Goal: Task Accomplishment & Management: Complete application form

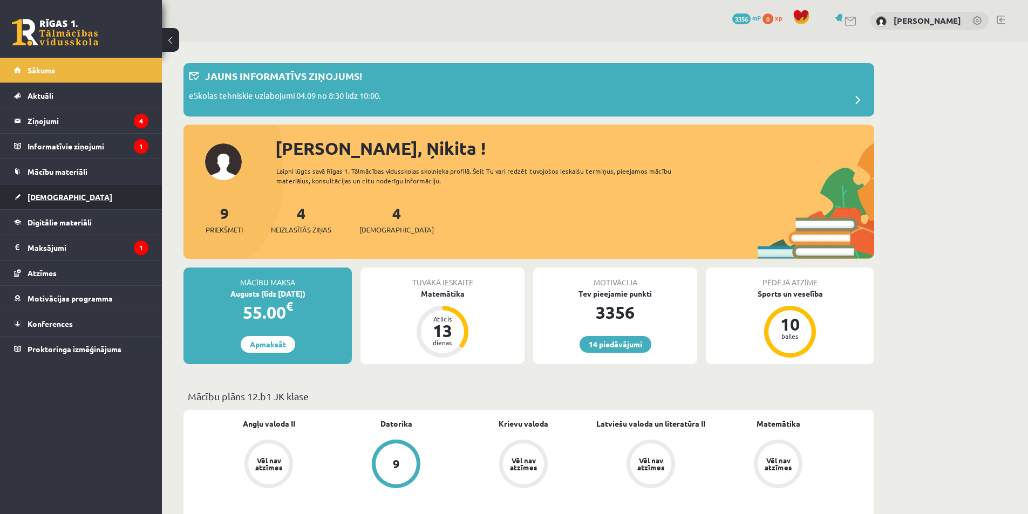
click at [91, 193] on link "[DEMOGRAPHIC_DATA]" at bounding box center [81, 196] width 134 height 25
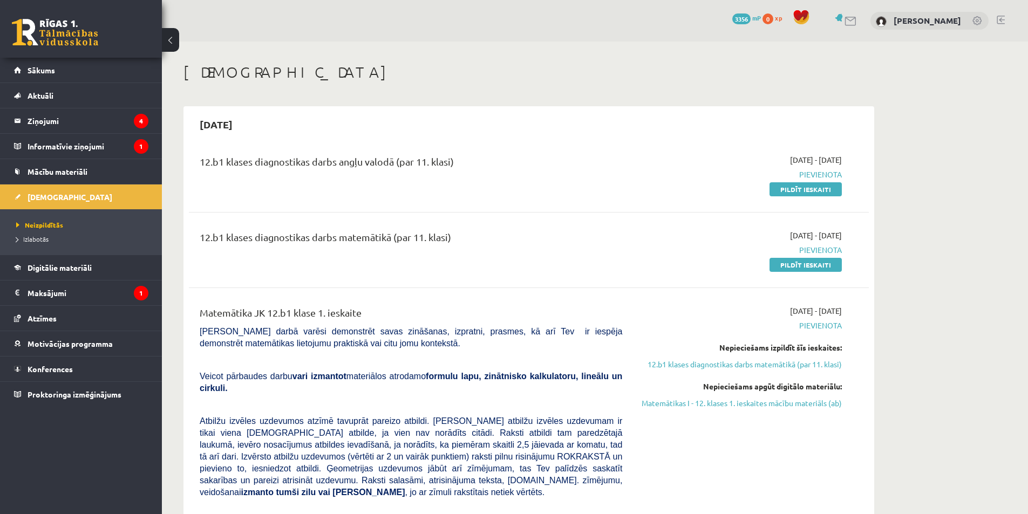
scroll to position [54, 0]
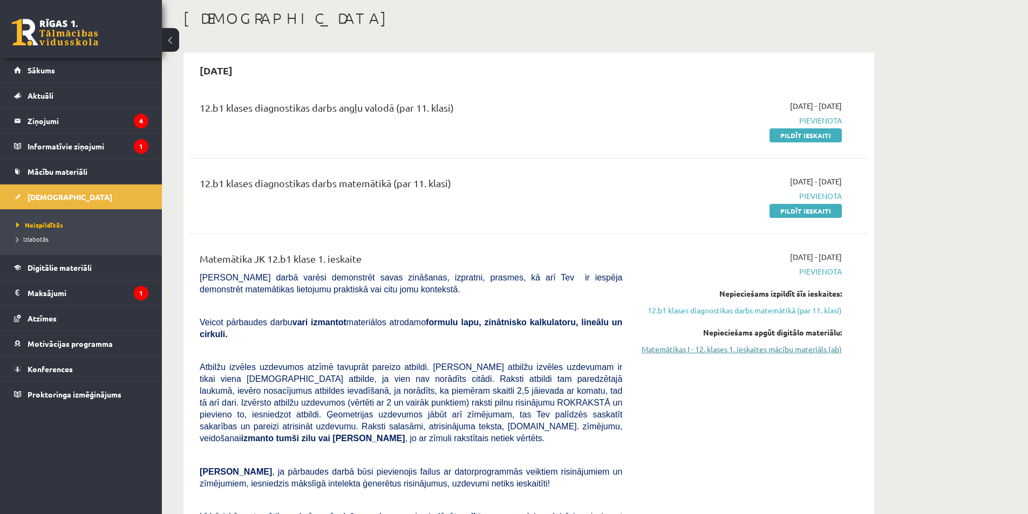
click at [760, 353] on link "Matemātikas I - 12. klases 1. ieskaites mācību materiāls (ab)" at bounding box center [739, 349] width 203 height 11
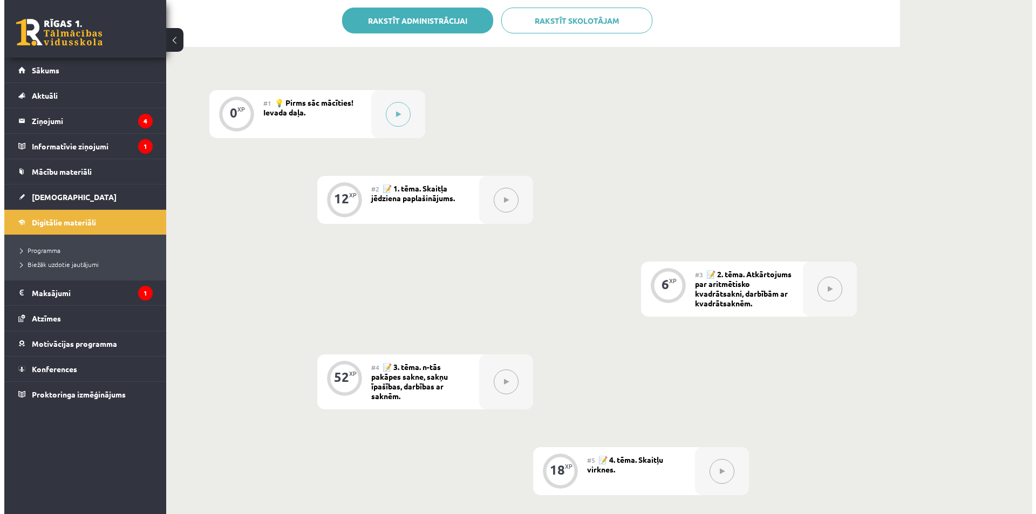
scroll to position [270, 0]
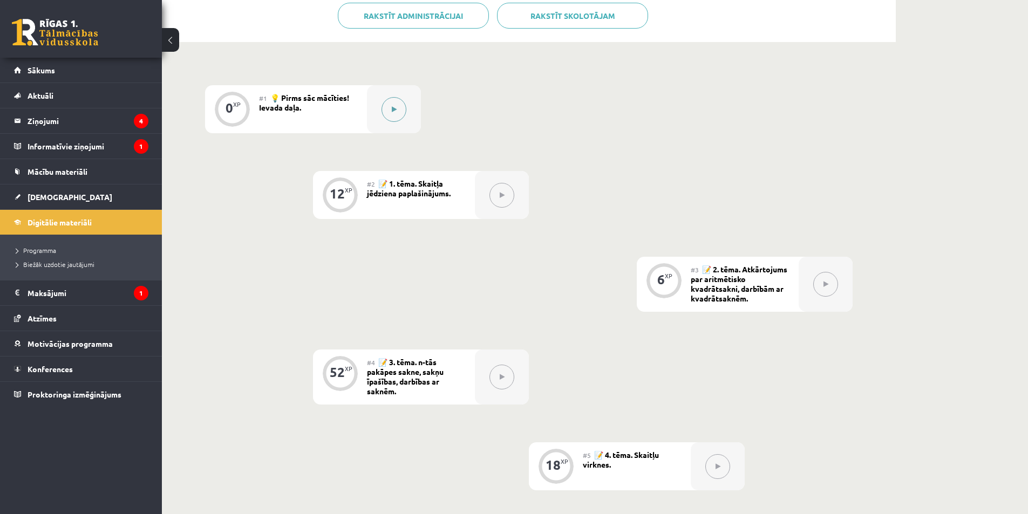
click at [385, 111] on button at bounding box center [393, 109] width 25 height 25
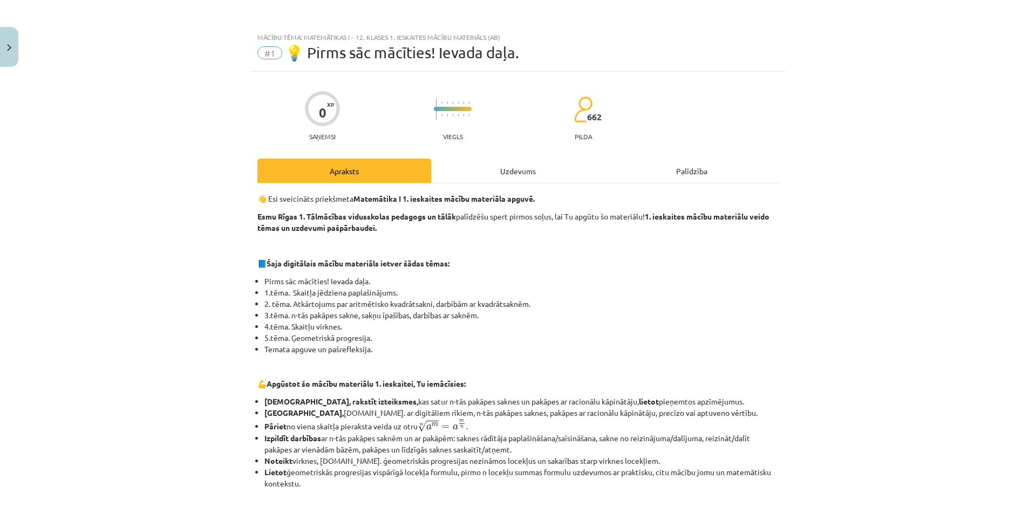
scroll to position [353, 0]
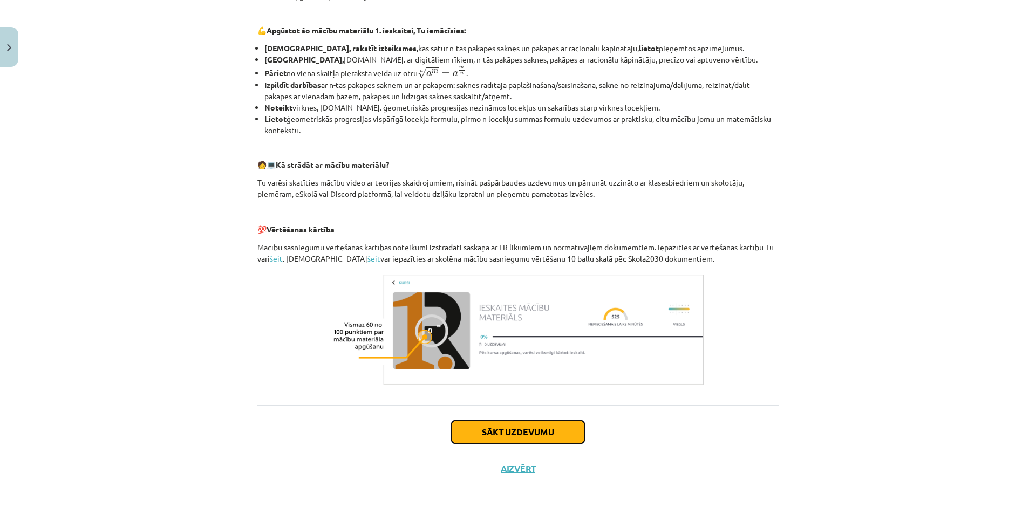
click at [511, 424] on button "Sākt uzdevumu" at bounding box center [518, 432] width 134 height 24
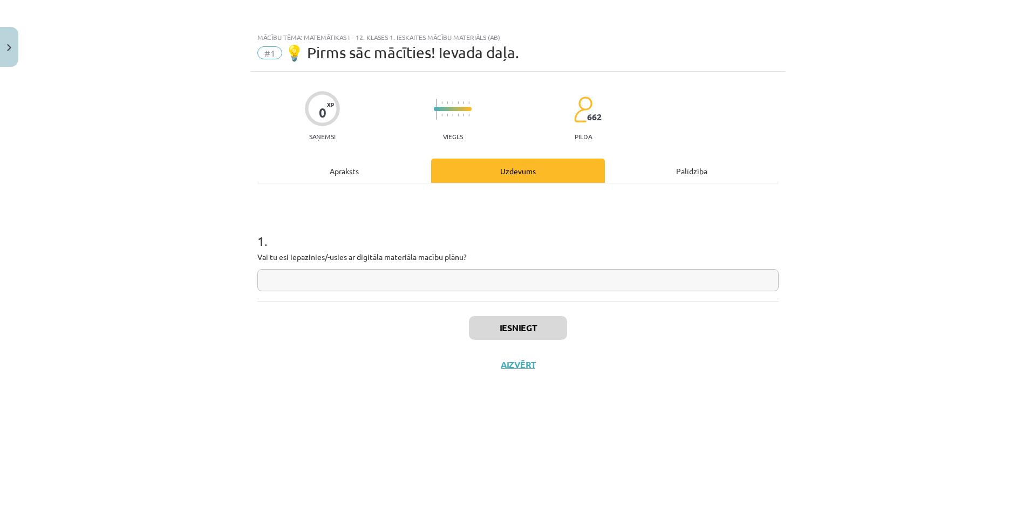
click at [441, 283] on input "text" at bounding box center [517, 280] width 521 height 22
click at [497, 328] on button "Iesniegt" at bounding box center [518, 328] width 98 height 24
click at [524, 374] on button "Nākamā nodarbība" at bounding box center [518, 371] width 106 height 25
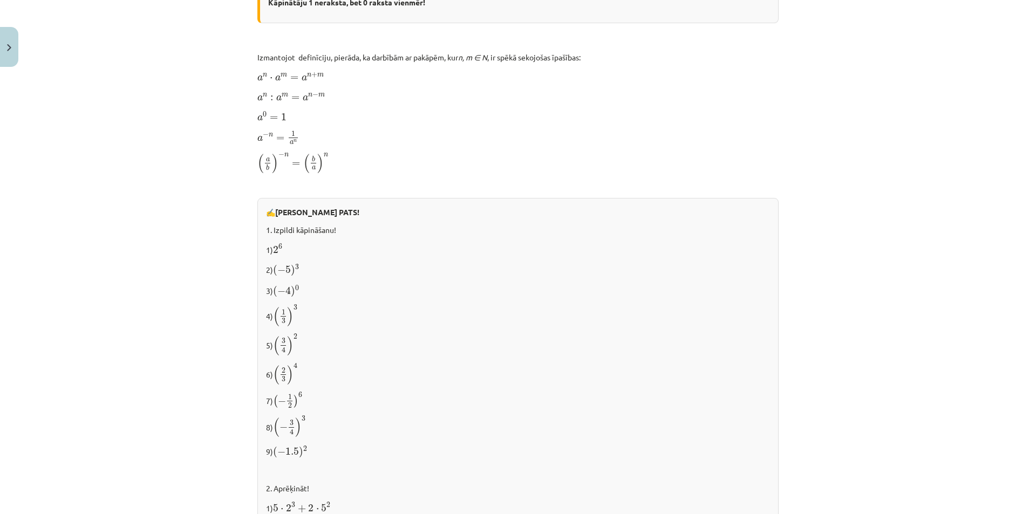
scroll to position [1019, 0]
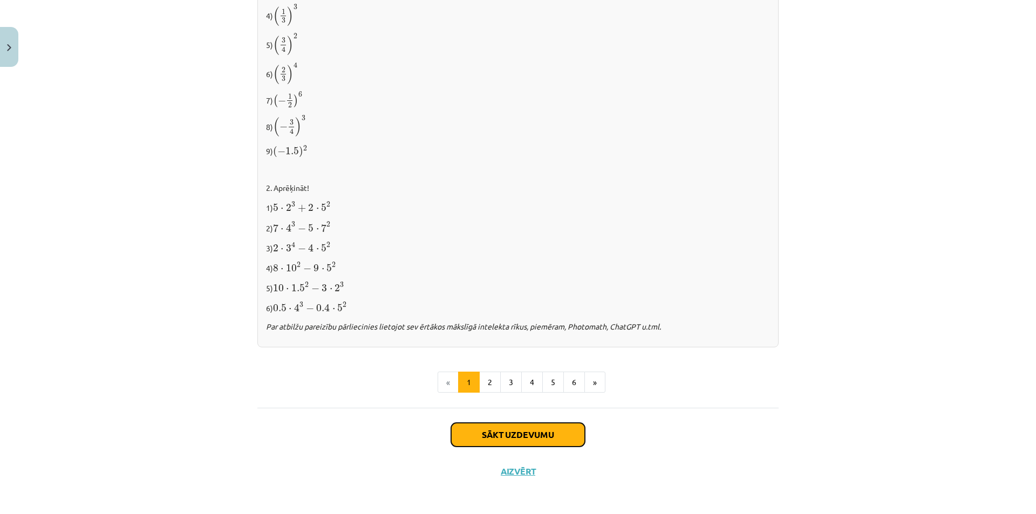
click at [536, 432] on button "Sākt uzdevumu" at bounding box center [518, 435] width 134 height 24
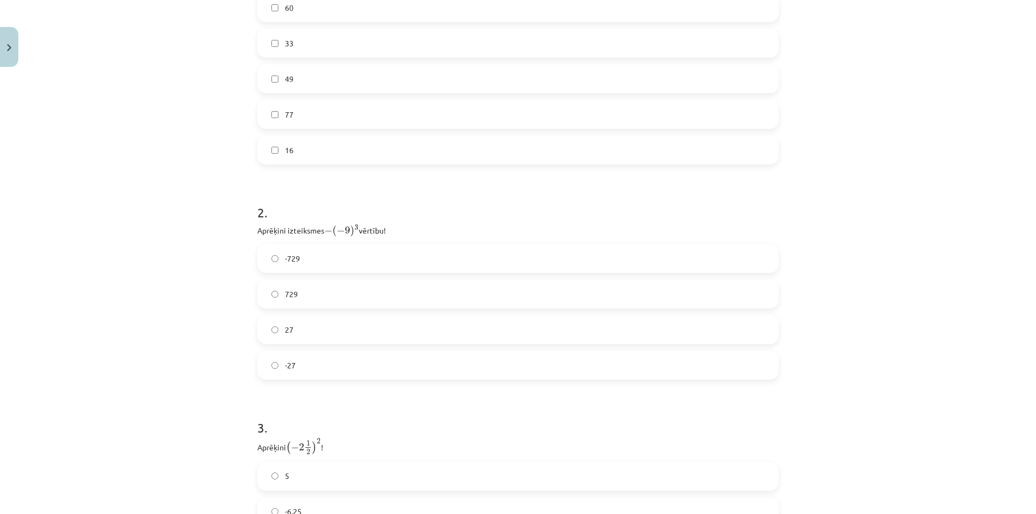
scroll to position [351, 0]
click at [275, 288] on label "729" at bounding box center [517, 290] width 519 height 27
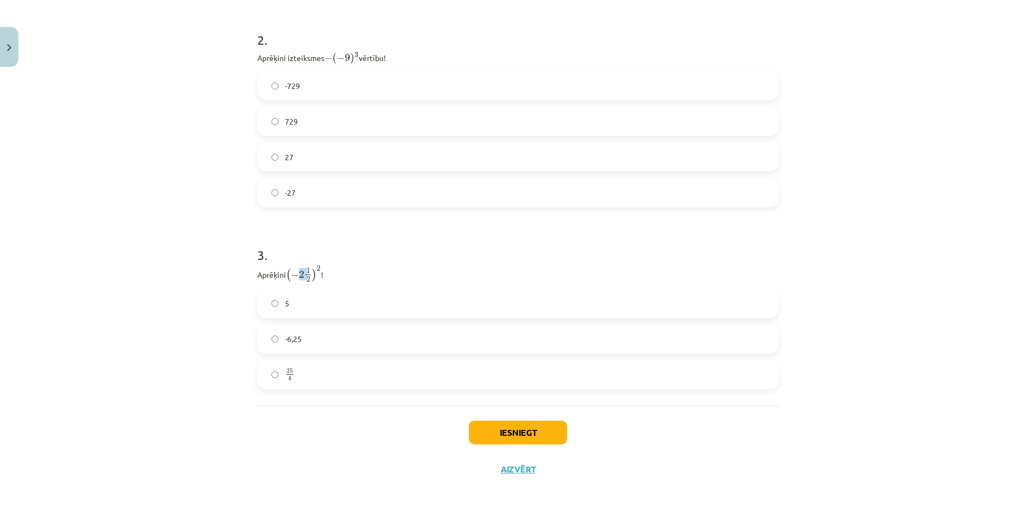
drag, startPoint x: 297, startPoint y: 271, endPoint x: 303, endPoint y: 271, distance: 5.9
click at [303, 271] on span "( − 2 1 2 )" at bounding box center [301, 275] width 31 height 14
click at [307, 271] on span "1" at bounding box center [308, 270] width 4 height 5
click at [286, 372] on span "25" at bounding box center [289, 370] width 6 height 5
click at [548, 432] on button "Iesniegt" at bounding box center [518, 433] width 98 height 24
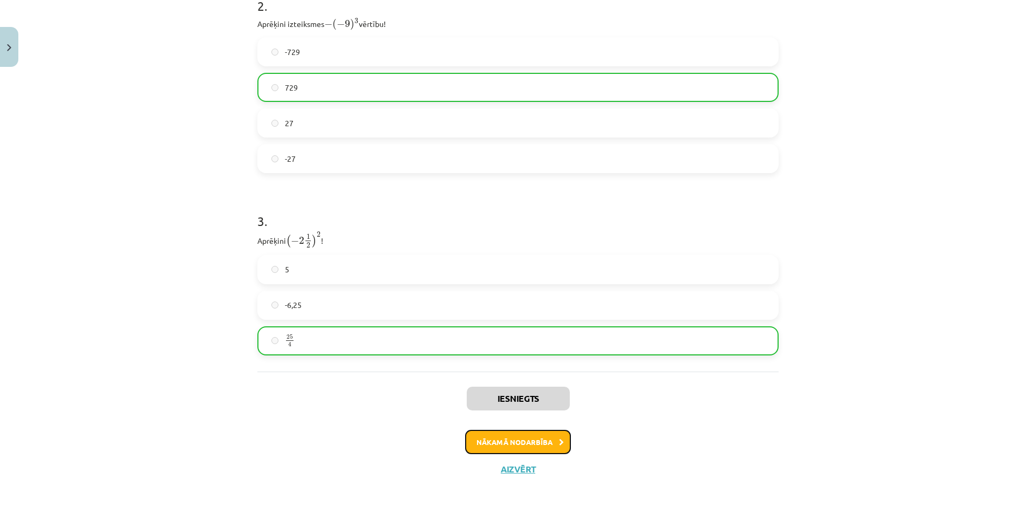
click at [523, 439] on button "Nākamā nodarbība" at bounding box center [518, 442] width 106 height 25
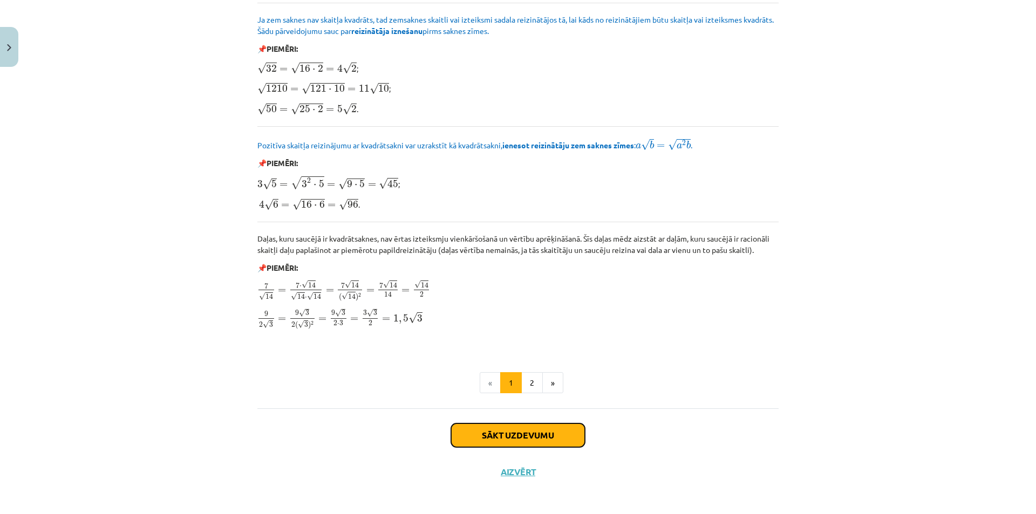
click at [510, 428] on button "Sākt uzdevumu" at bounding box center [518, 435] width 134 height 24
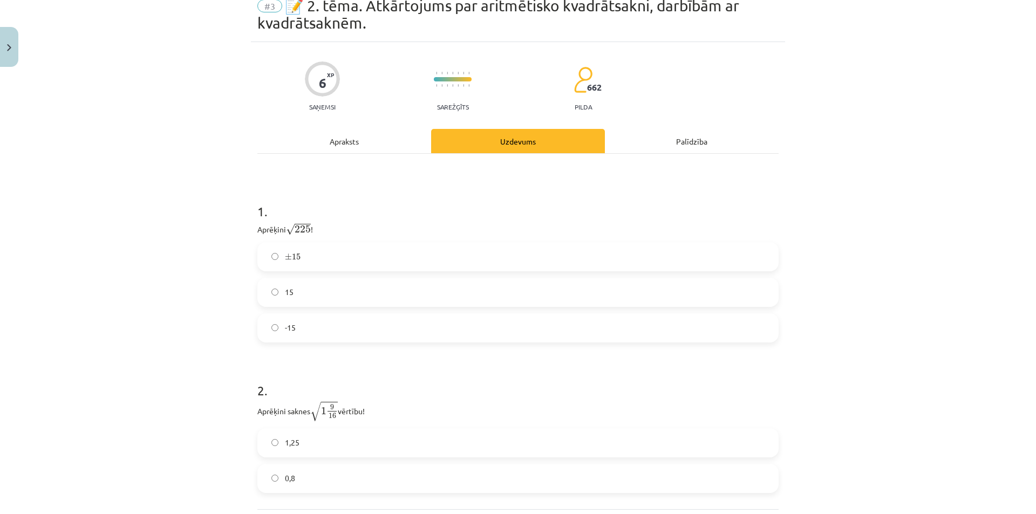
scroll to position [135, 0]
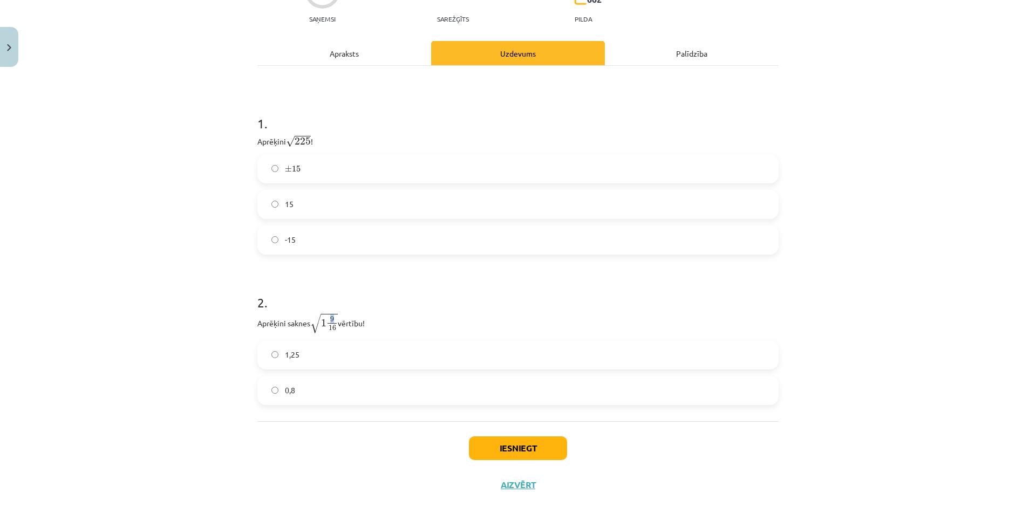
click at [331, 317] on span "9" at bounding box center [332, 319] width 4 height 5
drag, startPoint x: 327, startPoint y: 327, endPoint x: 333, endPoint y: 327, distance: 5.9
click at [333, 327] on span "16" at bounding box center [333, 327] width 8 height 5
click at [275, 388] on label "0,8" at bounding box center [517, 390] width 519 height 27
click at [515, 443] on button "Iesniegt" at bounding box center [518, 448] width 98 height 24
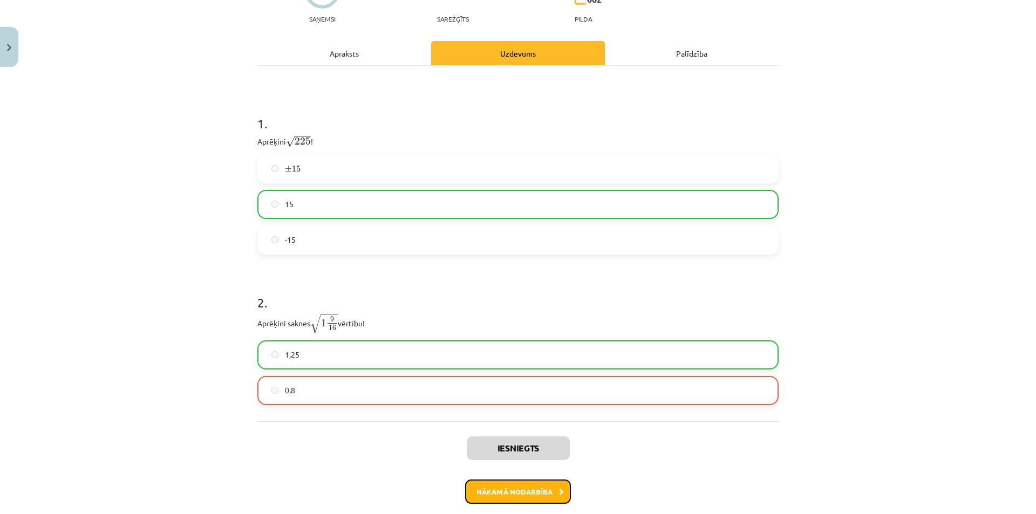
click at [535, 490] on button "Nākamā nodarbība" at bounding box center [518, 492] width 106 height 25
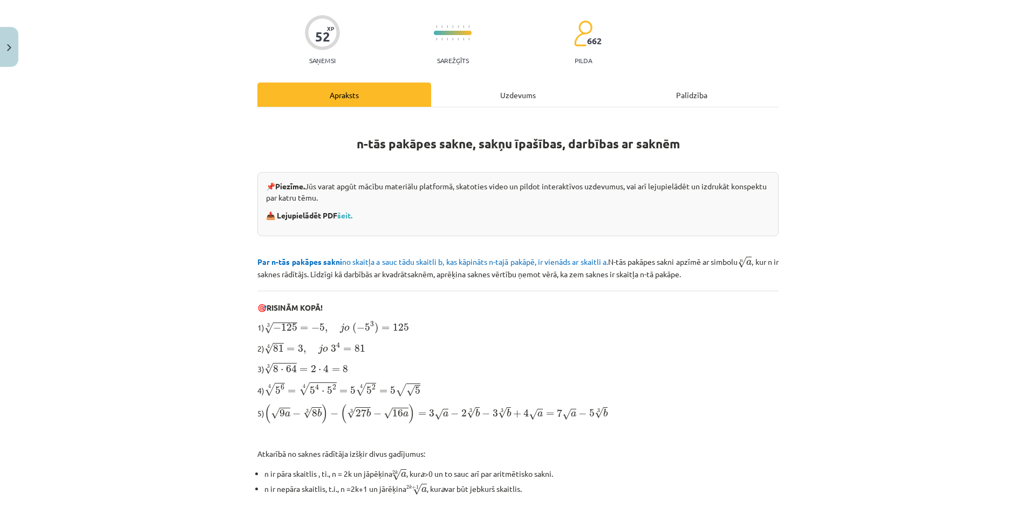
scroll to position [224, 0]
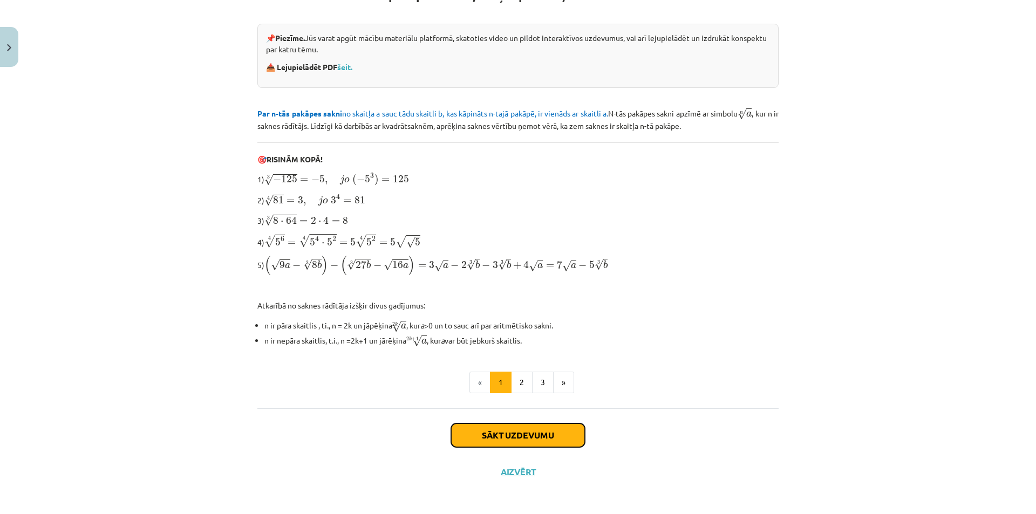
click at [515, 429] on button "Sākt uzdevumu" at bounding box center [518, 435] width 134 height 24
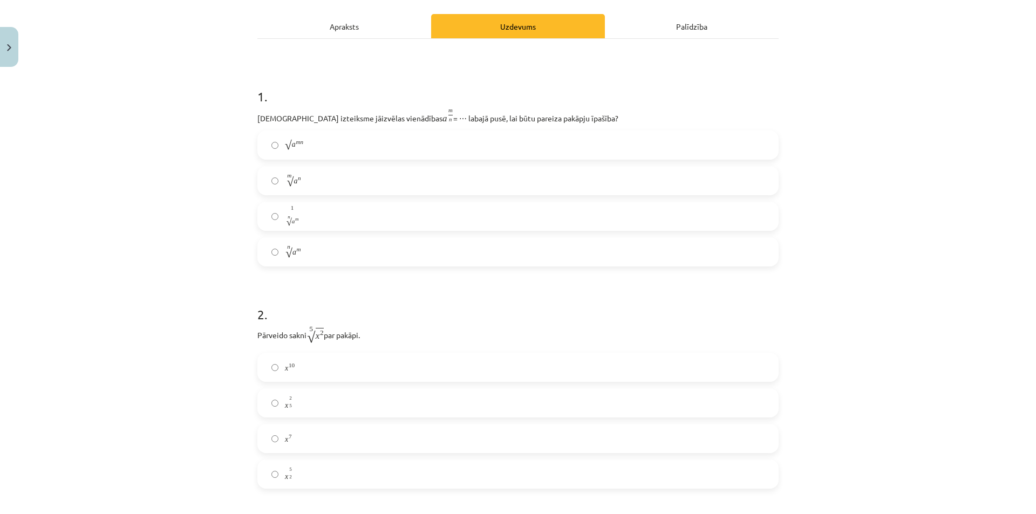
scroll to position [27, 0]
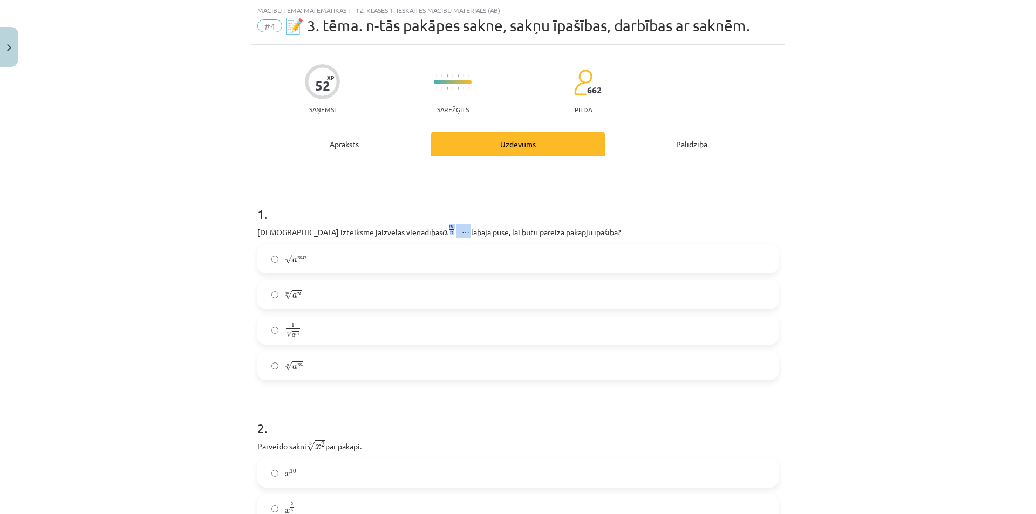
drag, startPoint x: 382, startPoint y: 224, endPoint x: 402, endPoint y: 225, distance: 19.4
click at [402, 225] on p "[DEMOGRAPHIC_DATA] izteiksme jāizvēlas vienādības a m n a m n = ⋯ labajā pusē, …" at bounding box center [517, 230] width 521 height 13
click at [398, 216] on h1 "1 ." at bounding box center [517, 204] width 521 height 33
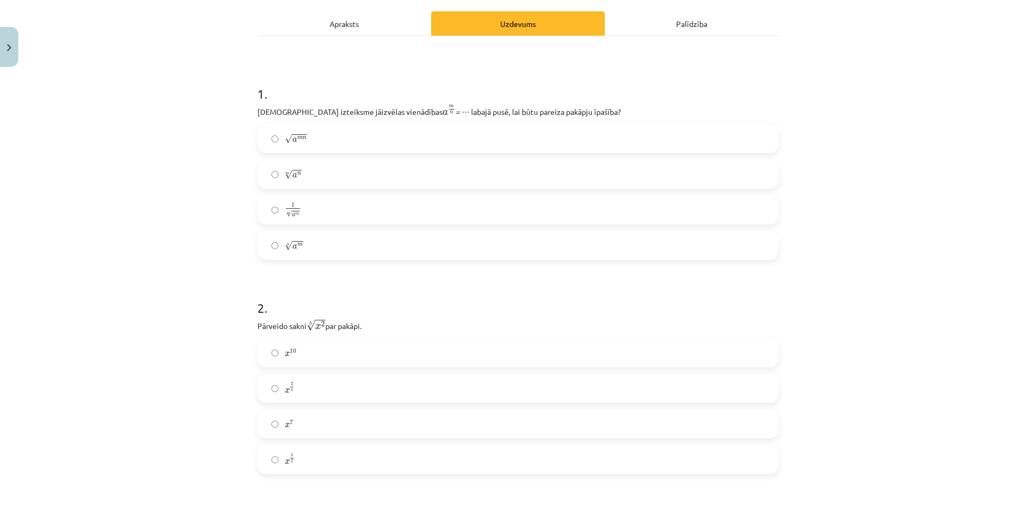
scroll to position [243, 0]
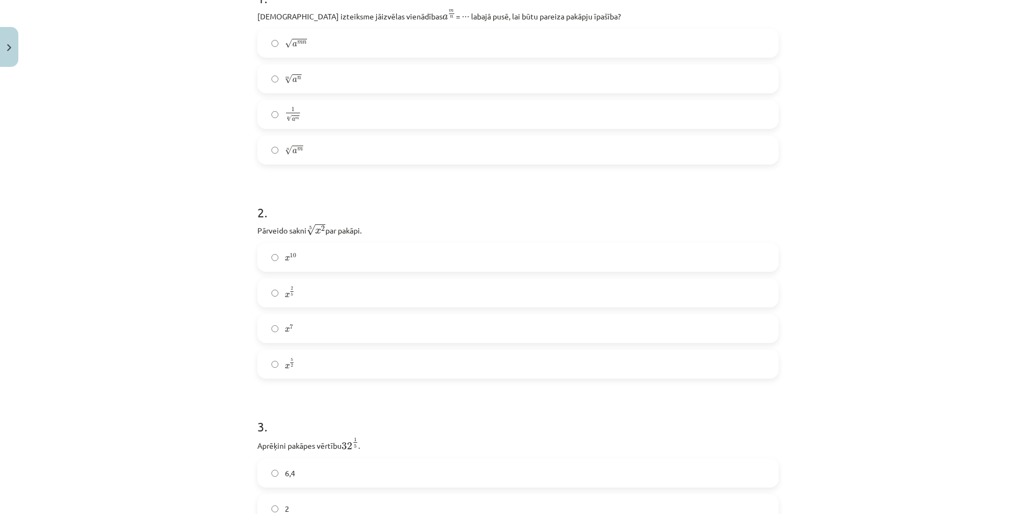
click at [271, 252] on label "x 10 x 10" at bounding box center [517, 257] width 519 height 27
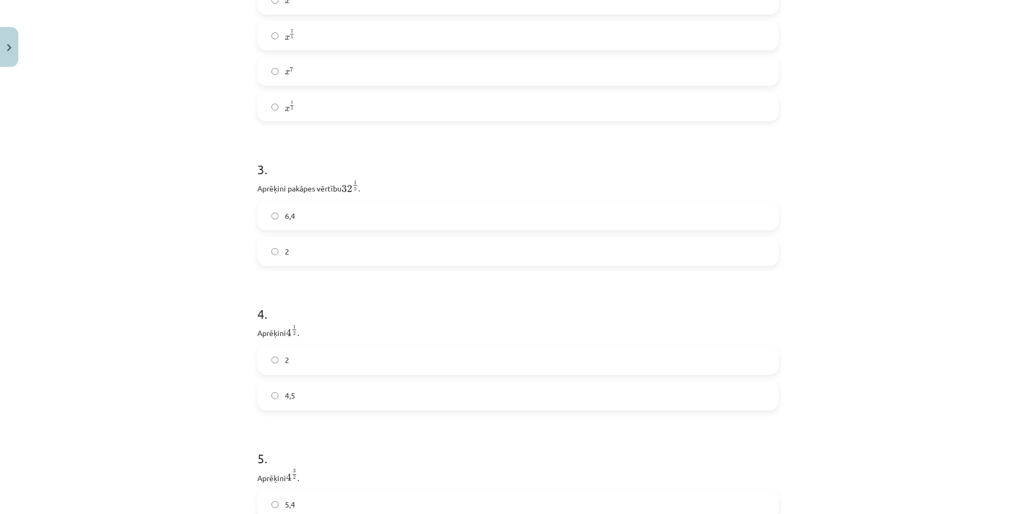
scroll to position [512, 0]
click at [285, 202] on span "6,4" at bounding box center [290, 203] width 10 height 11
click at [266, 238] on label "2" at bounding box center [517, 240] width 519 height 27
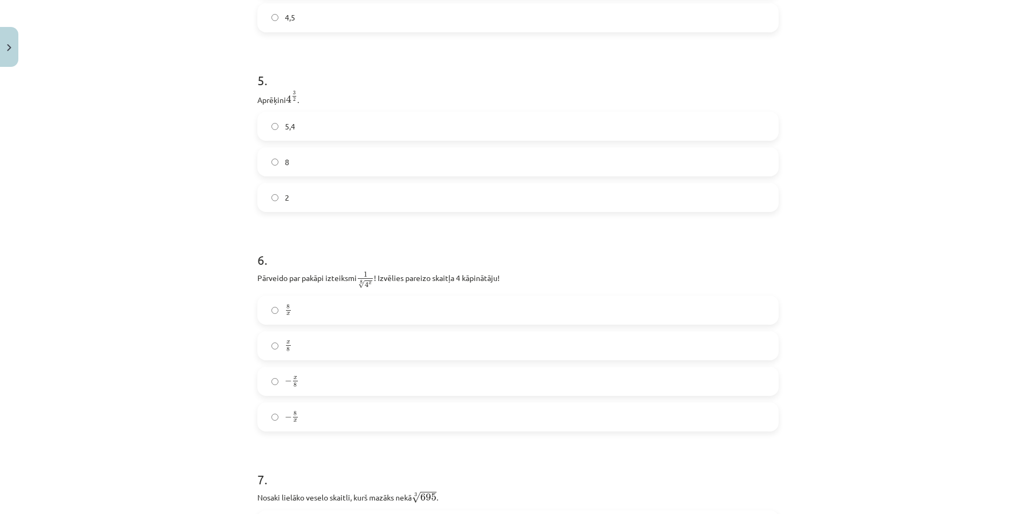
scroll to position [890, 0]
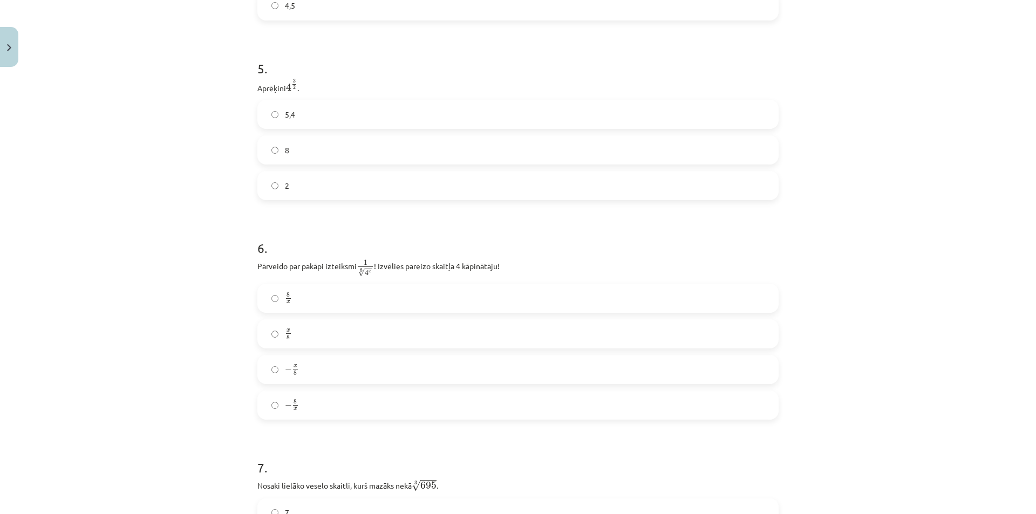
click at [278, 306] on label "8 x 8 x" at bounding box center [517, 298] width 519 height 27
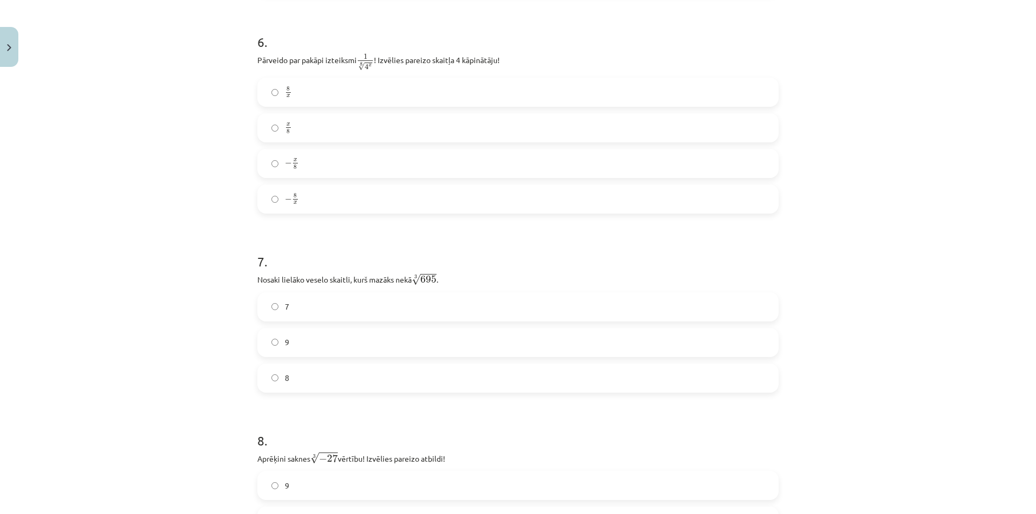
scroll to position [1106, 0]
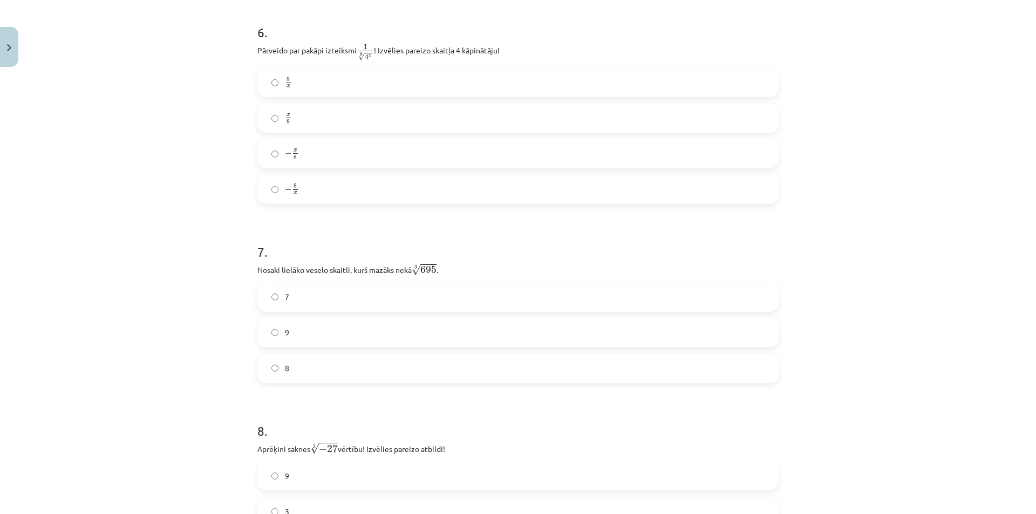
click at [278, 367] on label "8" at bounding box center [517, 368] width 519 height 27
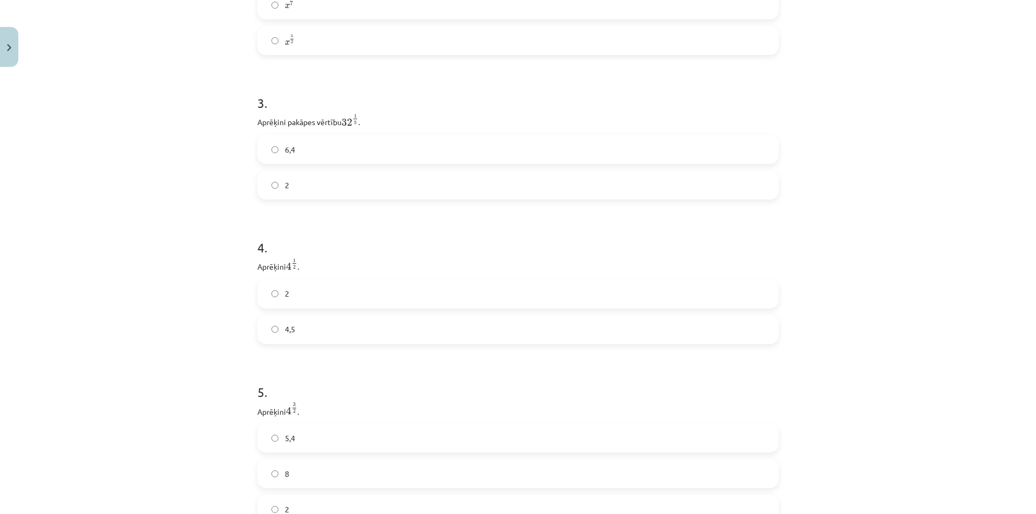
scroll to position [512, 0]
click at [270, 213] on label "6,4" at bounding box center [517, 203] width 519 height 27
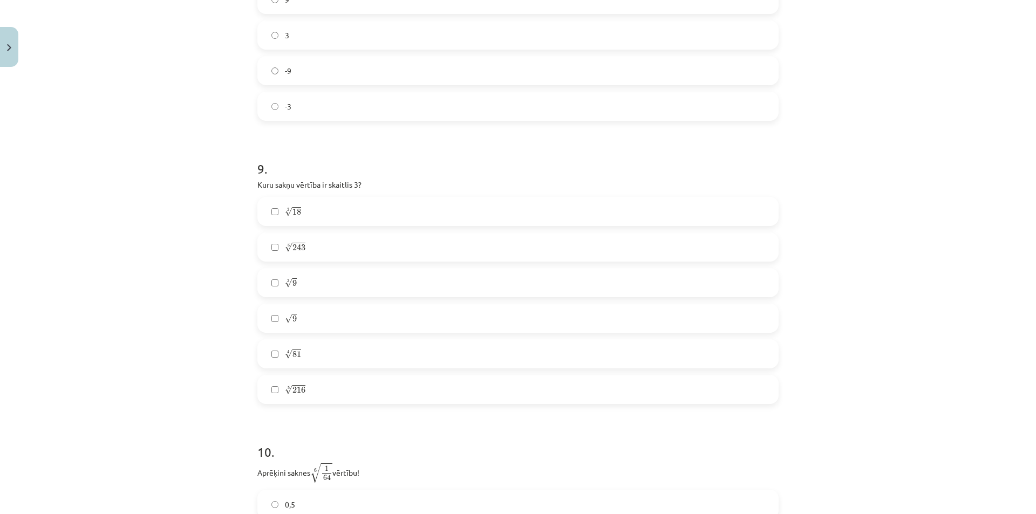
scroll to position [1618, 0]
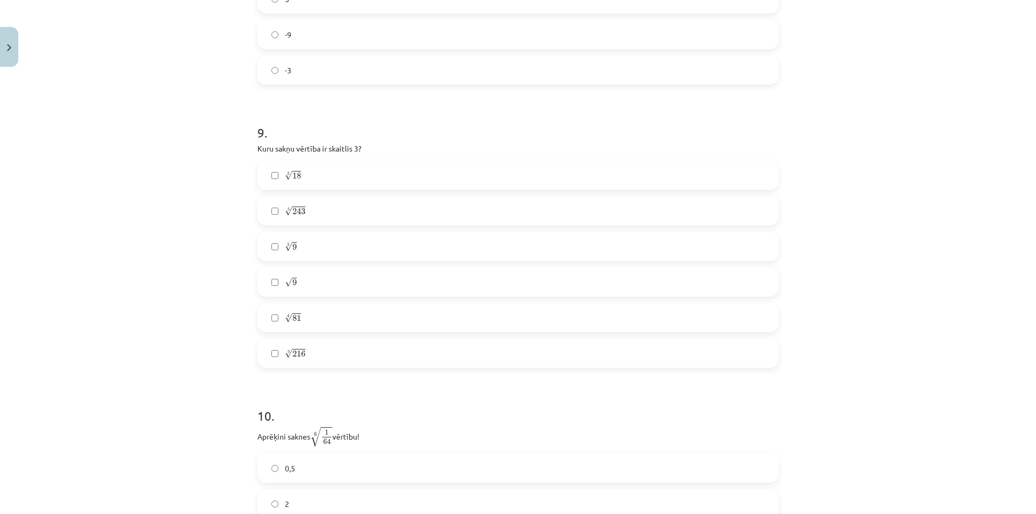
click at [265, 250] on label "3 √ 9 9 3" at bounding box center [517, 246] width 519 height 27
click at [269, 289] on label "√ 9 9" at bounding box center [517, 282] width 519 height 27
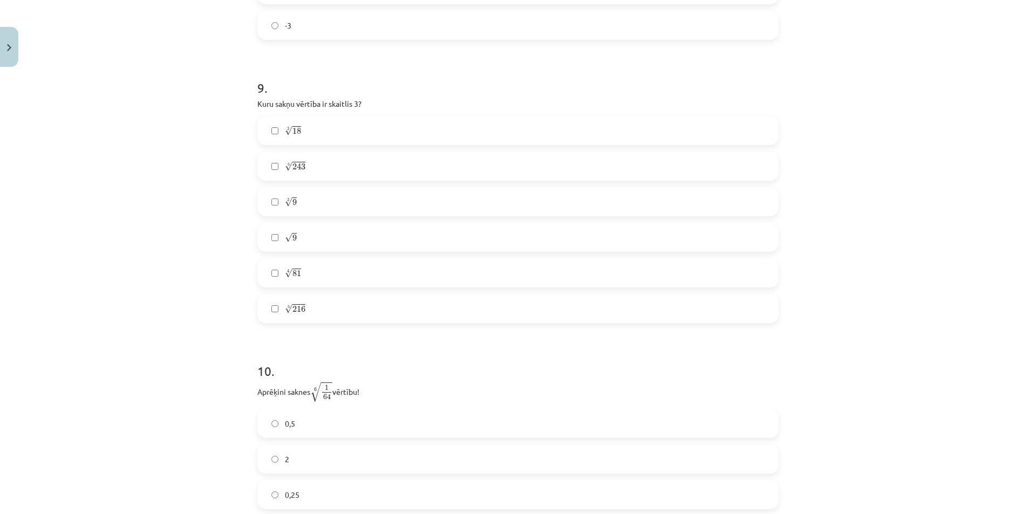
scroll to position [1672, 0]
click at [265, 263] on label "4 √ 81 81 4" at bounding box center [517, 263] width 519 height 27
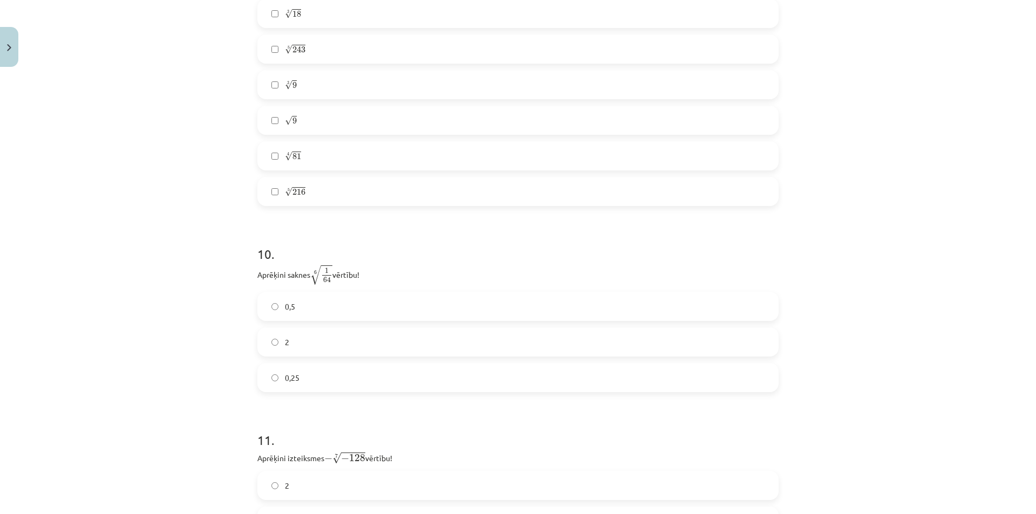
scroll to position [1834, 0]
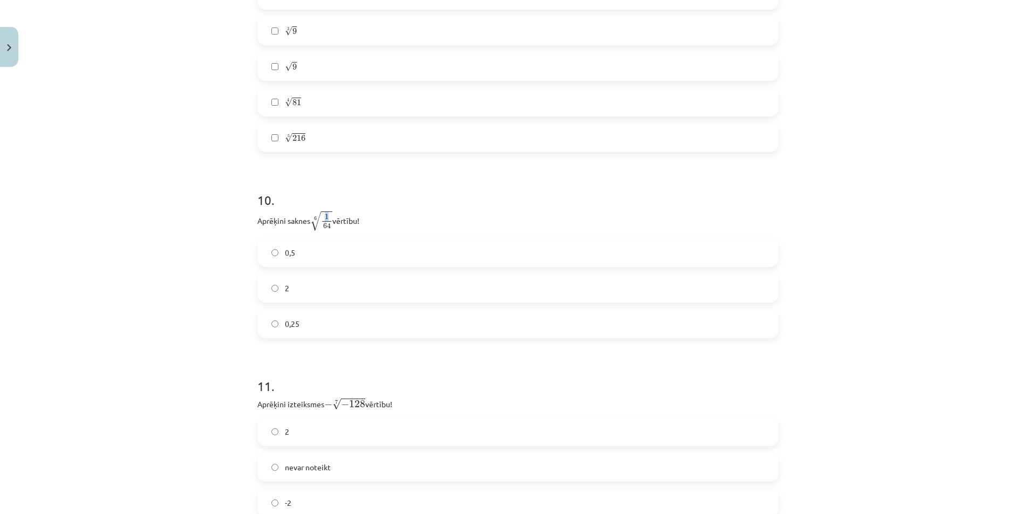
click at [323, 217] on span "1" at bounding box center [326, 216] width 9 height 5
click at [330, 219] on span "1 64" at bounding box center [326, 221] width 11 height 15
click at [276, 249] on label "0,5" at bounding box center [517, 252] width 519 height 27
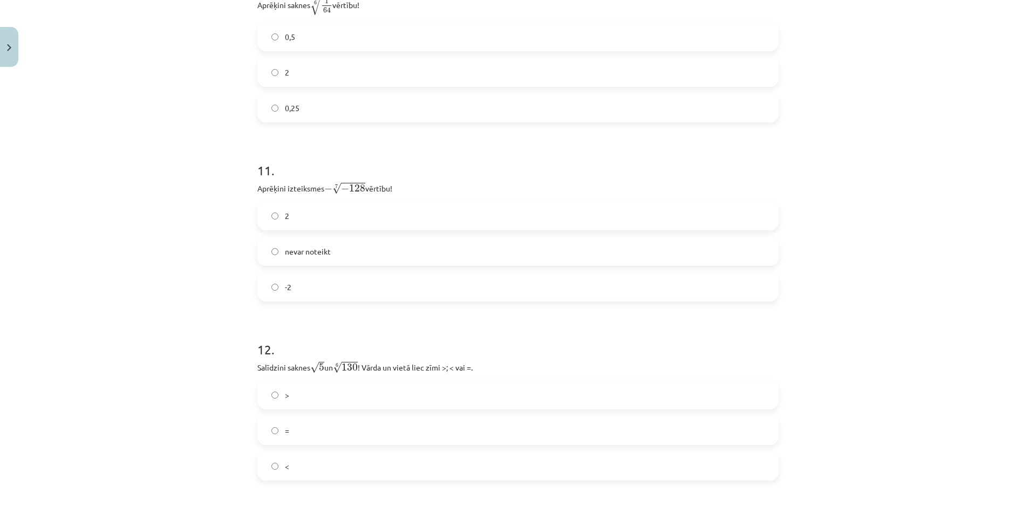
scroll to position [2104, 0]
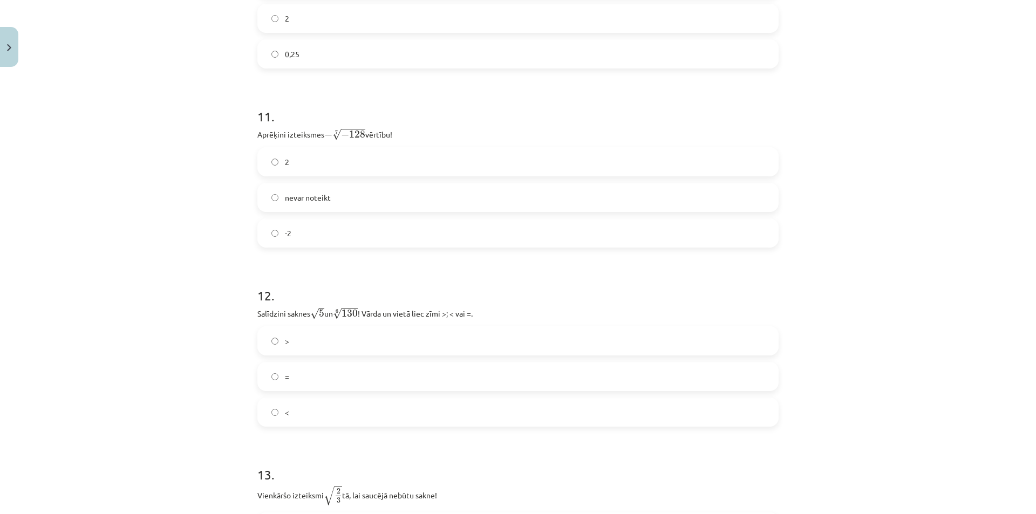
click at [296, 199] on span "nevar noteikt" at bounding box center [308, 197] width 46 height 11
drag, startPoint x: 322, startPoint y: 132, endPoint x: 331, endPoint y: 132, distance: 9.2
click at [331, 132] on span "− 7 √ − 128" at bounding box center [344, 134] width 41 height 12
click at [322, 120] on h1 "11 ." at bounding box center [517, 106] width 521 height 33
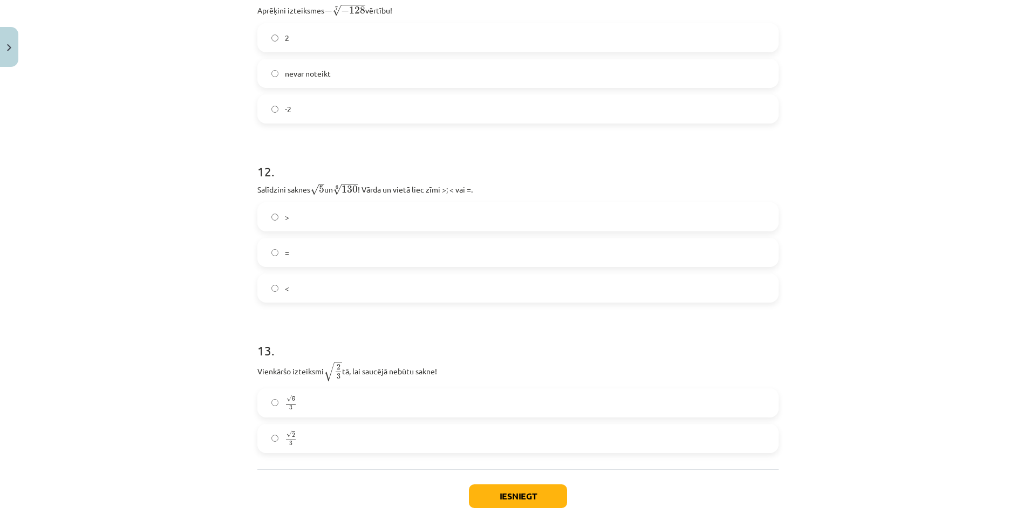
scroll to position [2266, 0]
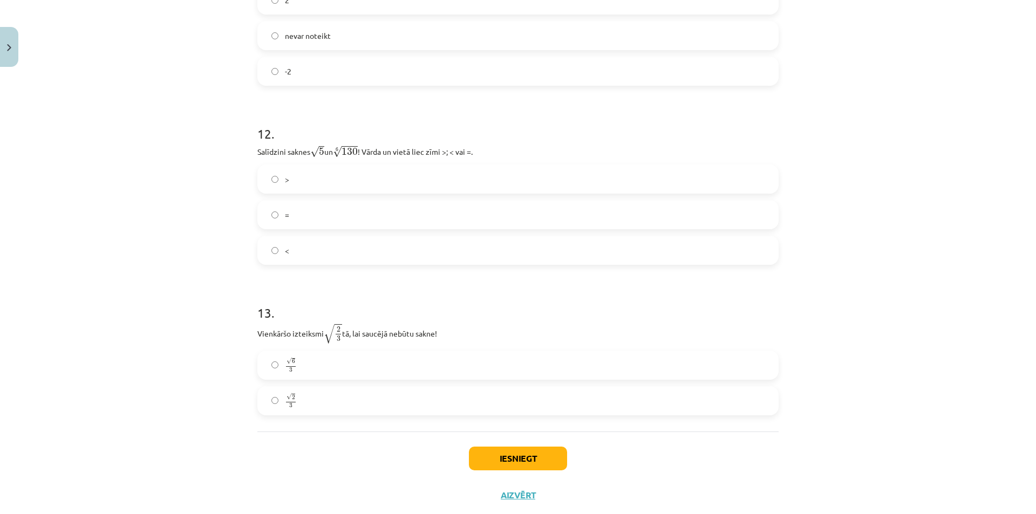
click at [275, 181] on label ">" at bounding box center [517, 179] width 519 height 27
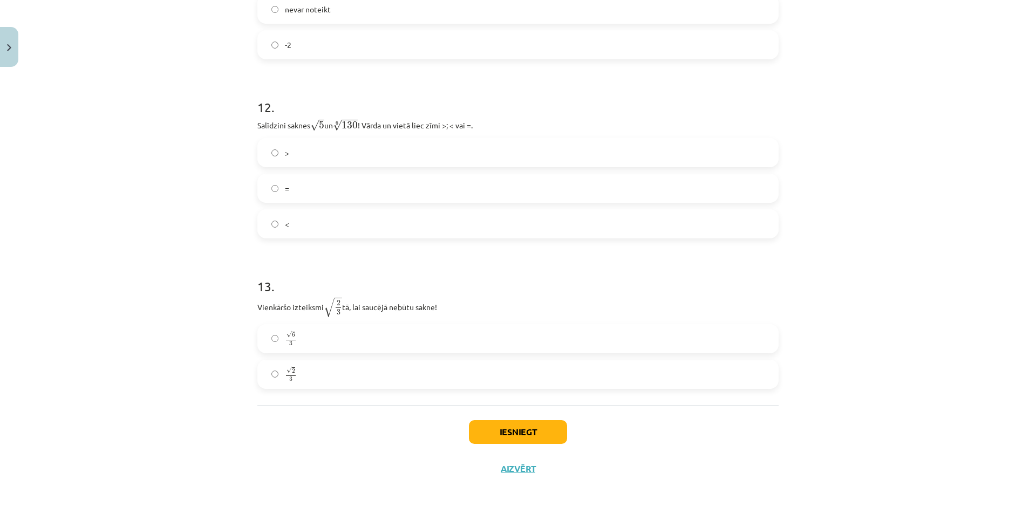
click at [289, 343] on span "3" at bounding box center [290, 343] width 3 height 5
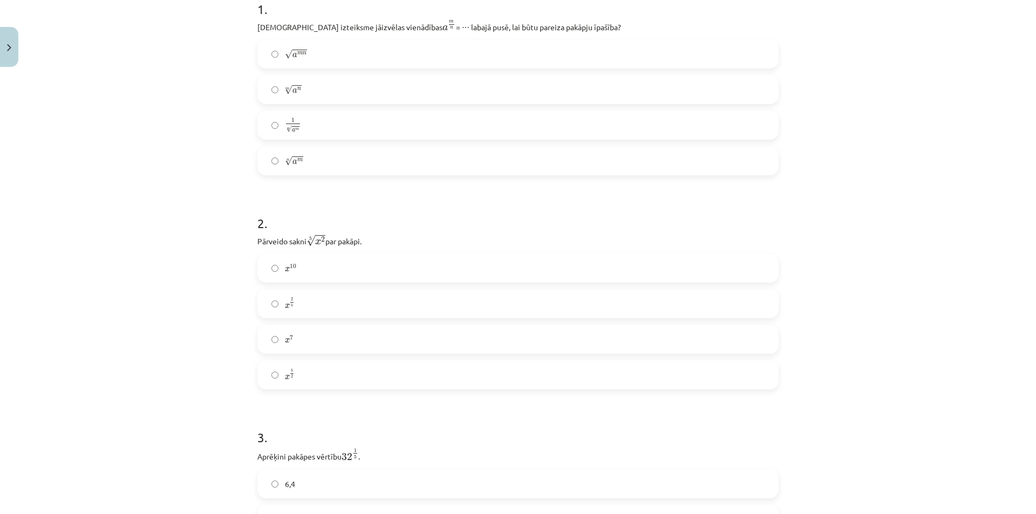
scroll to position [270, 0]
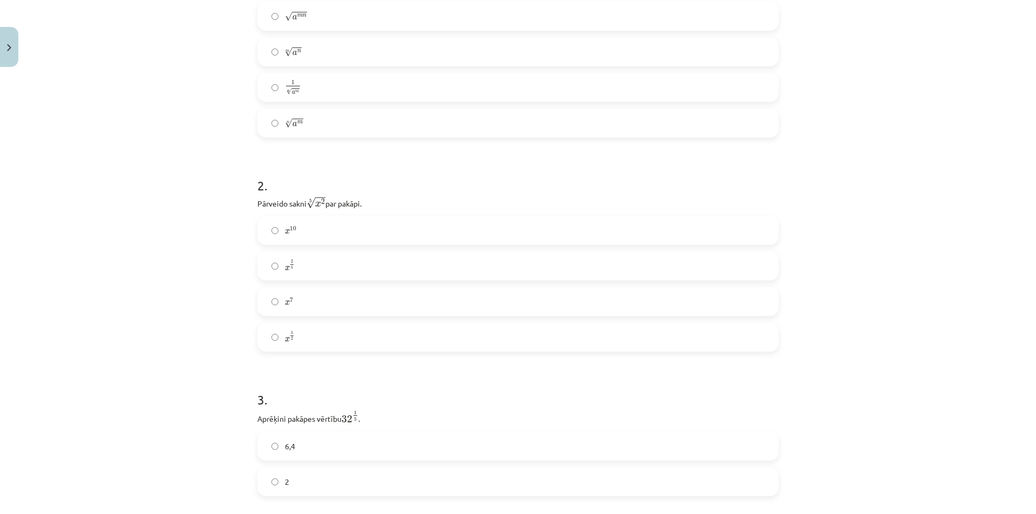
click at [285, 269] on span "x" at bounding box center [287, 268] width 5 height 5
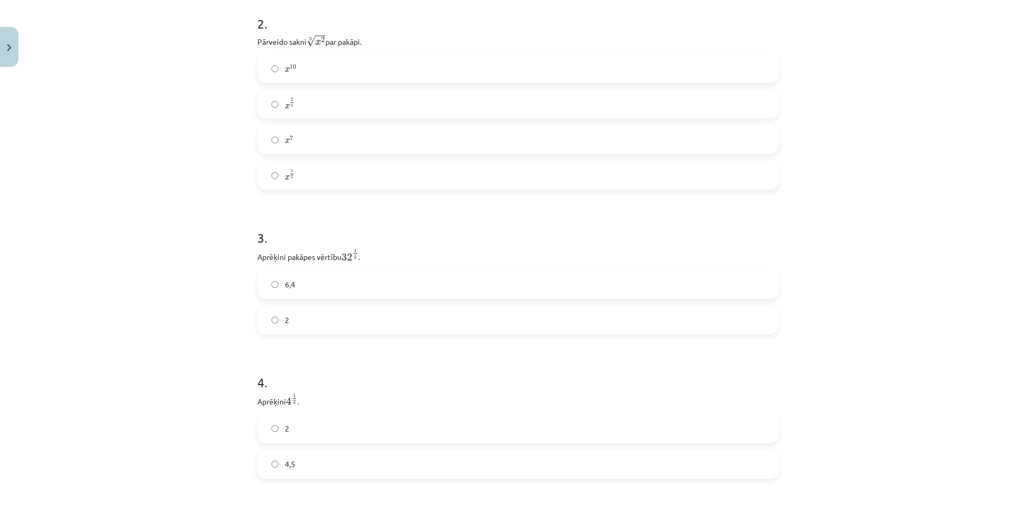
click at [283, 326] on label "2" at bounding box center [517, 319] width 519 height 27
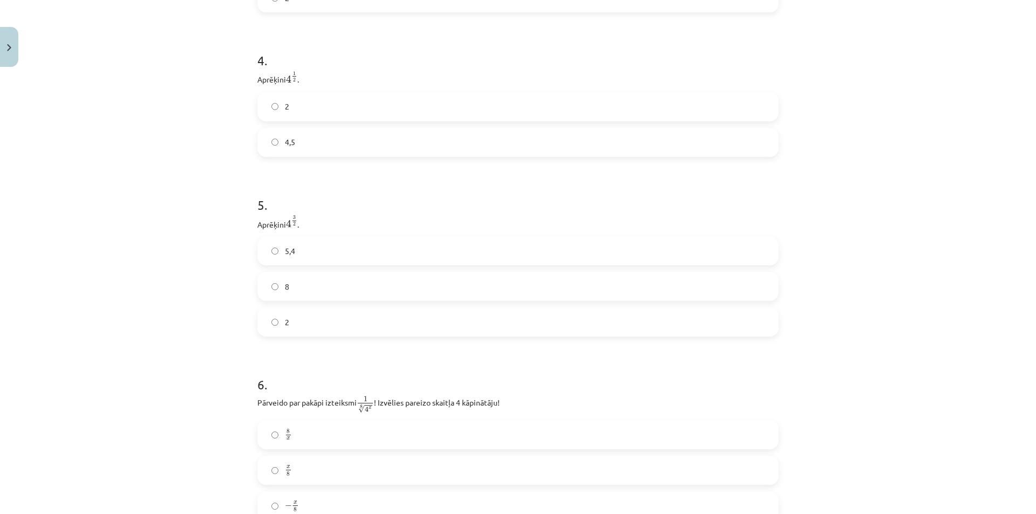
scroll to position [755, 0]
click at [286, 289] on label "8" at bounding box center [517, 284] width 519 height 27
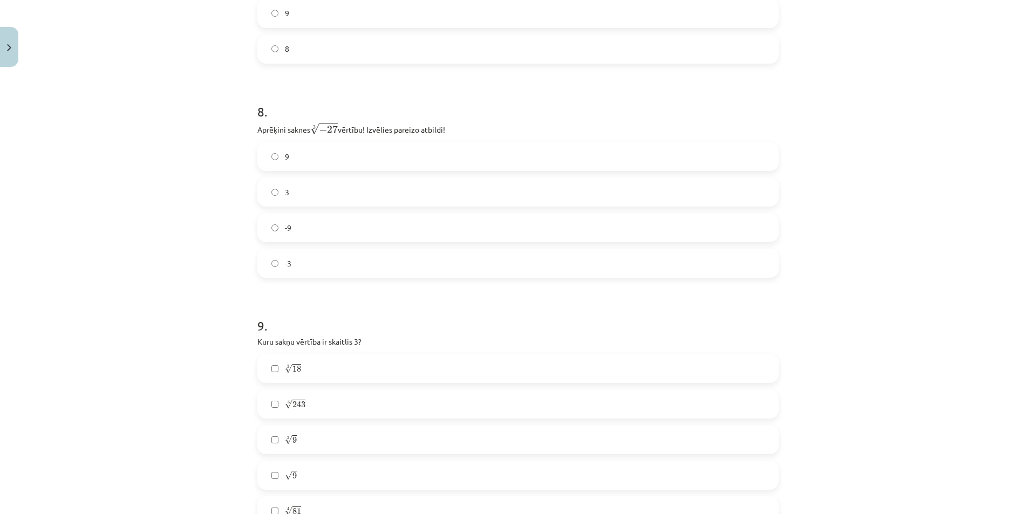
scroll to position [1457, 0]
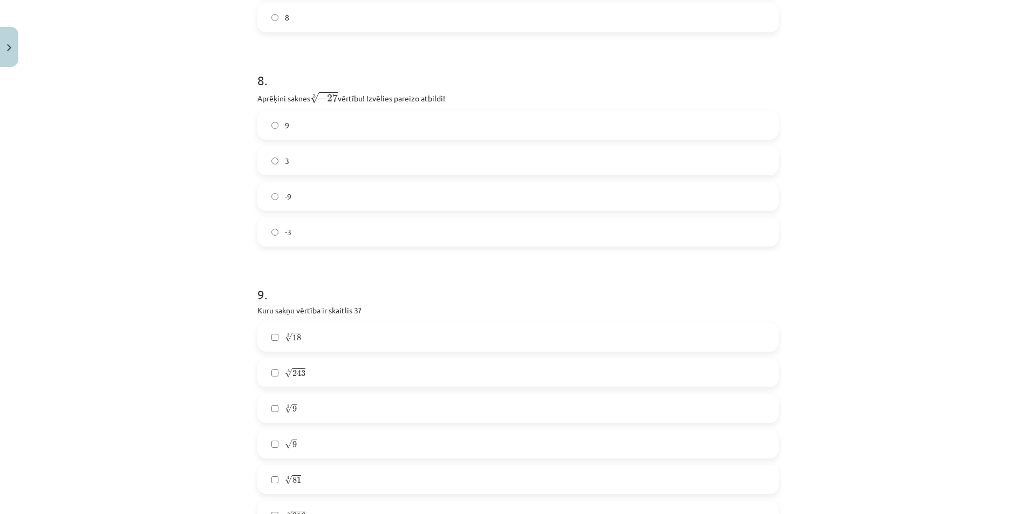
click at [279, 240] on label "-3" at bounding box center [517, 231] width 519 height 27
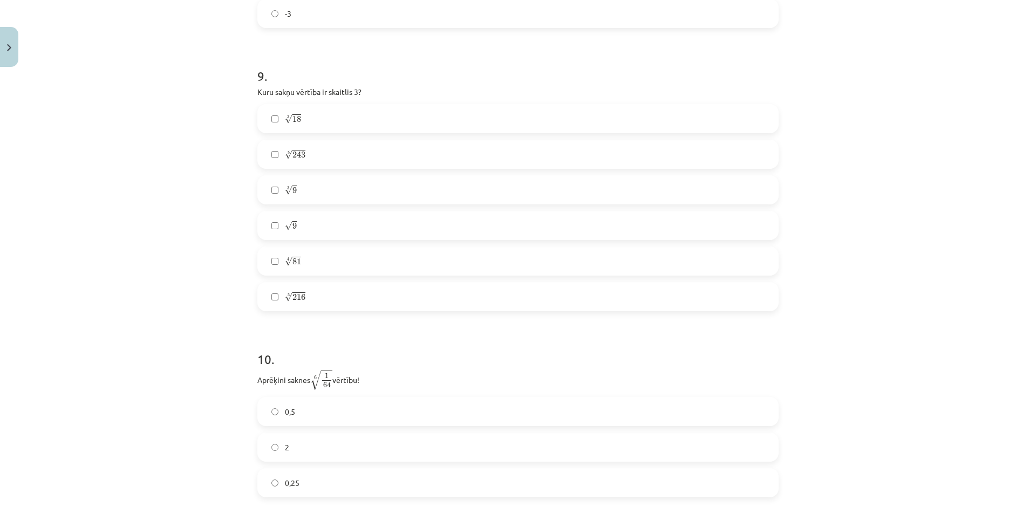
scroll to position [1672, 0]
click at [271, 309] on label "5 √ 216 216 5" at bounding box center [517, 299] width 519 height 27
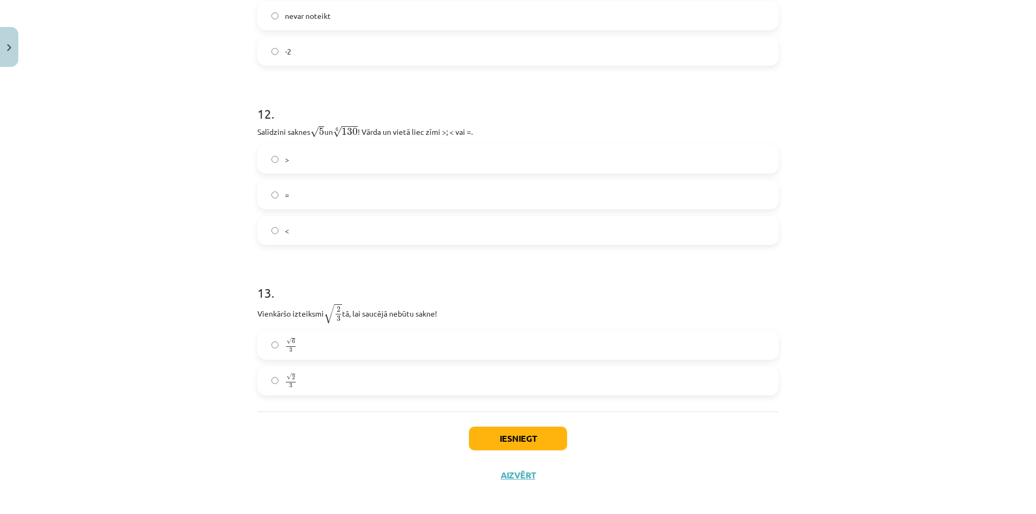
scroll to position [2292, 0]
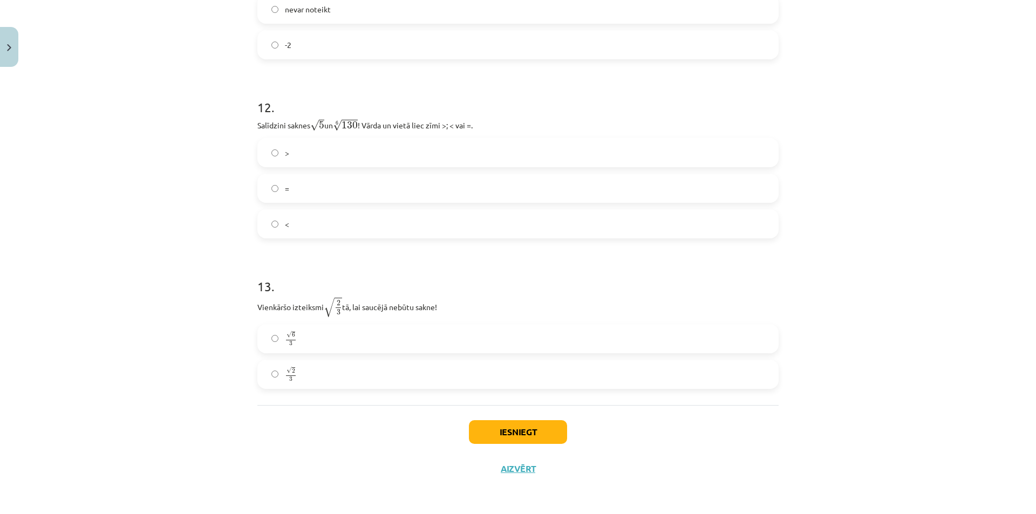
click at [277, 223] on label "<" at bounding box center [517, 223] width 519 height 27
click at [502, 439] on button "Iesniegt" at bounding box center [518, 432] width 98 height 24
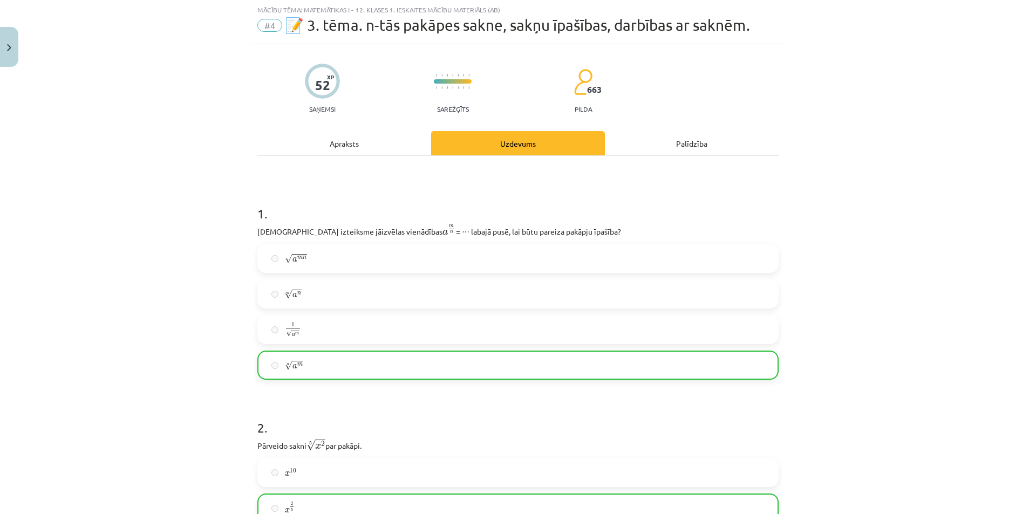
scroll to position [0, 0]
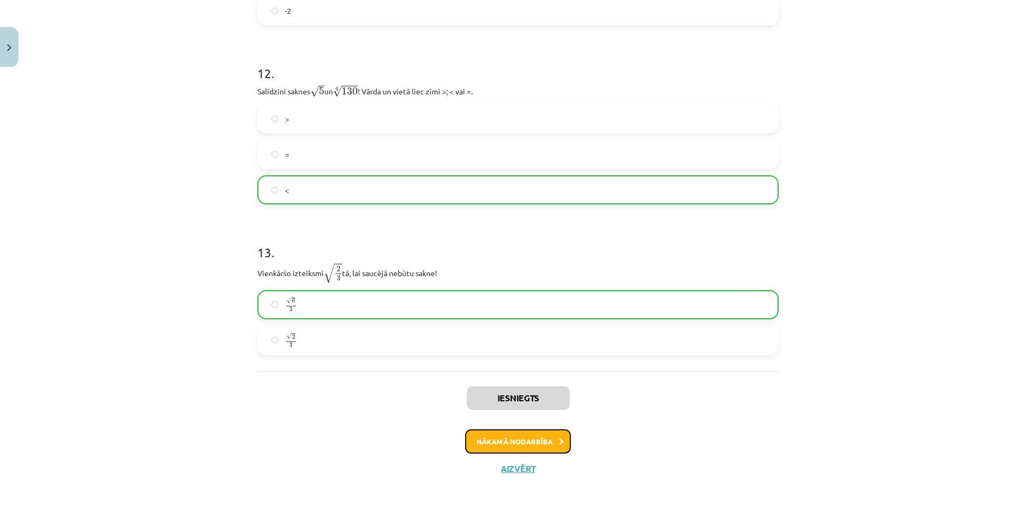
click at [514, 438] on button "Nākamā nodarbība" at bounding box center [518, 441] width 106 height 25
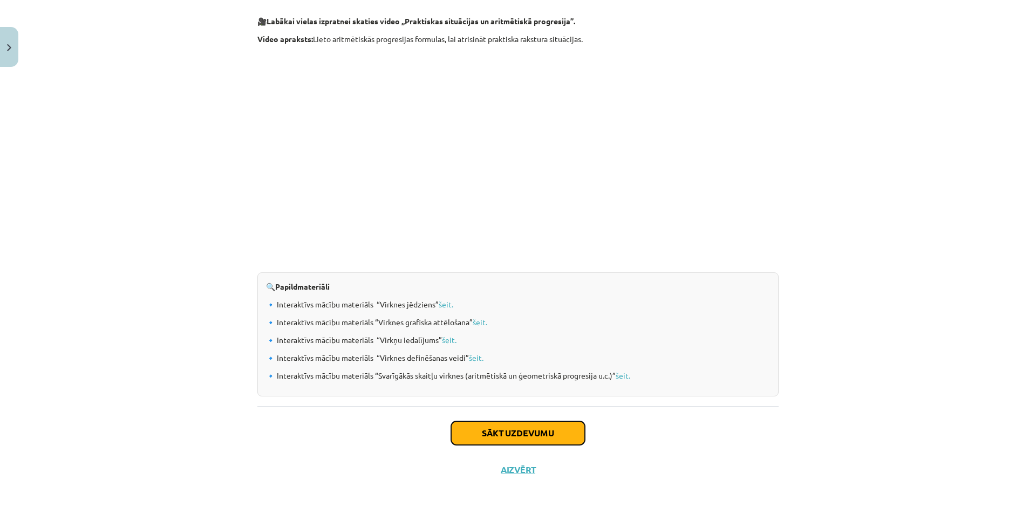
click at [504, 431] on button "Sākt uzdevumu" at bounding box center [518, 433] width 134 height 24
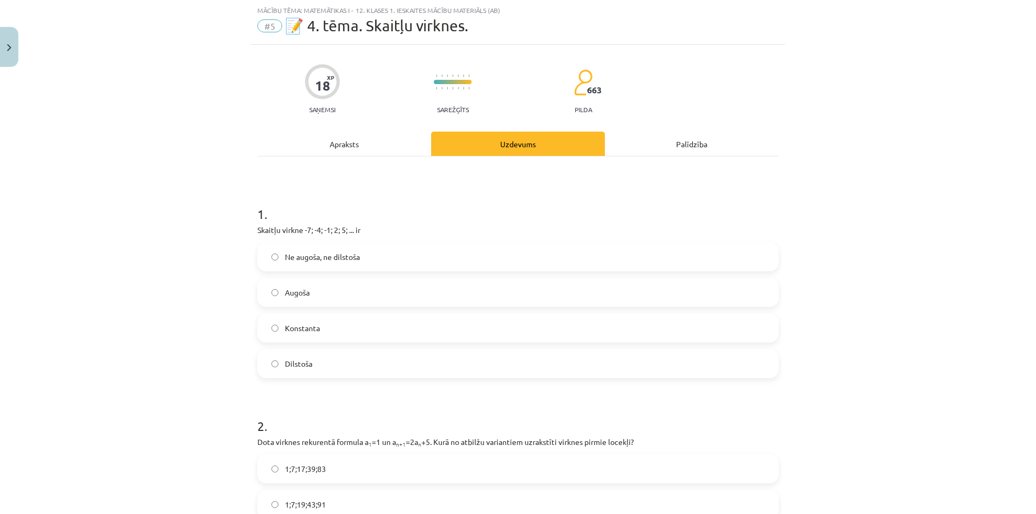
scroll to position [81, 0]
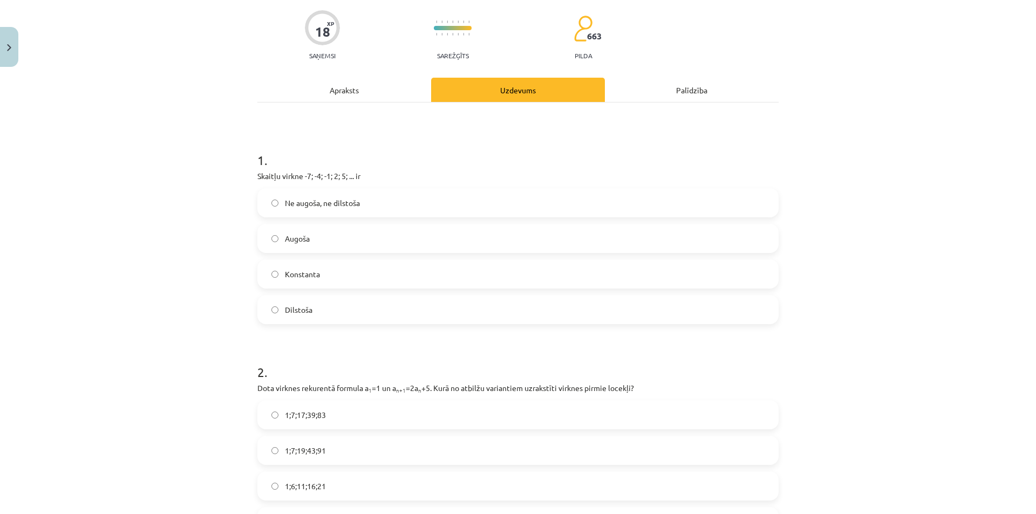
click at [305, 236] on span "Augoša" at bounding box center [297, 238] width 25 height 11
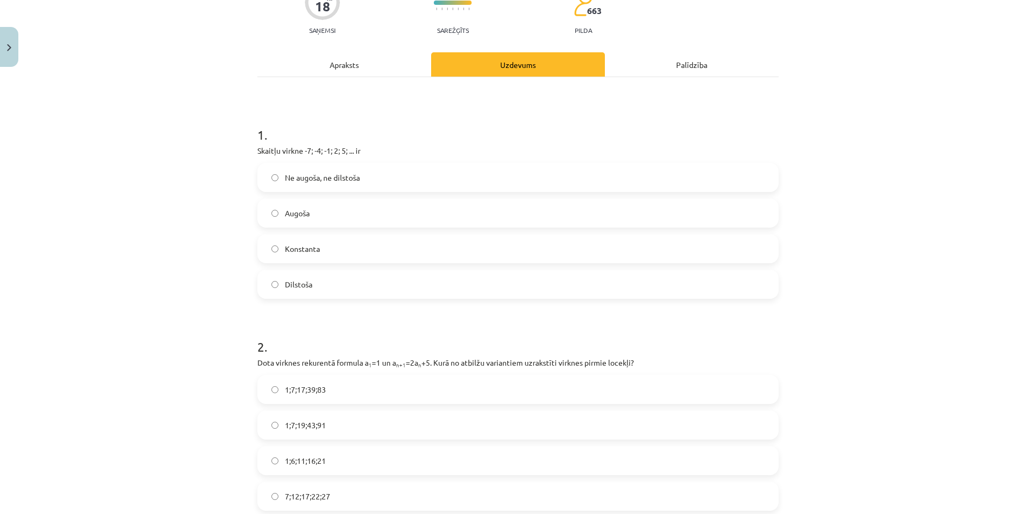
scroll to position [243, 0]
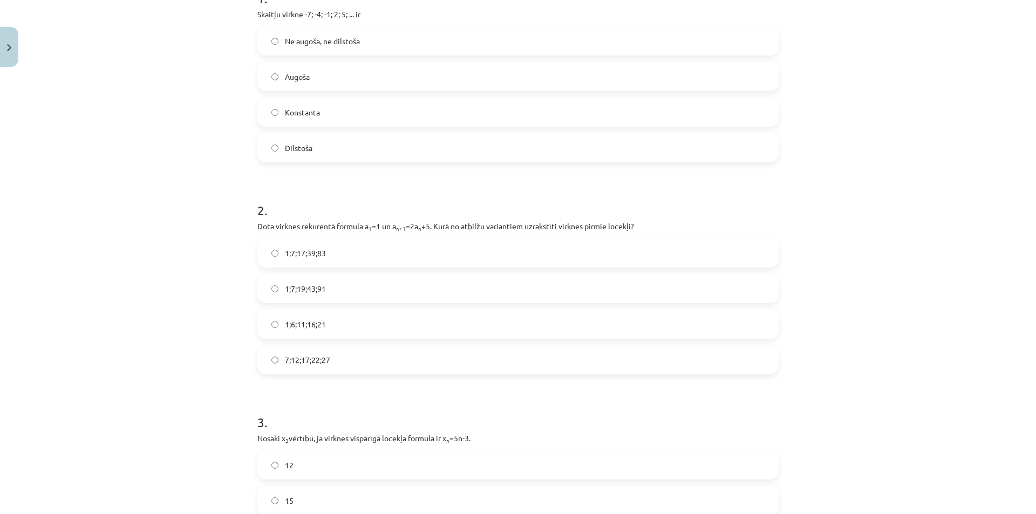
click at [310, 327] on span "1;6;11;16;21" at bounding box center [305, 324] width 41 height 11
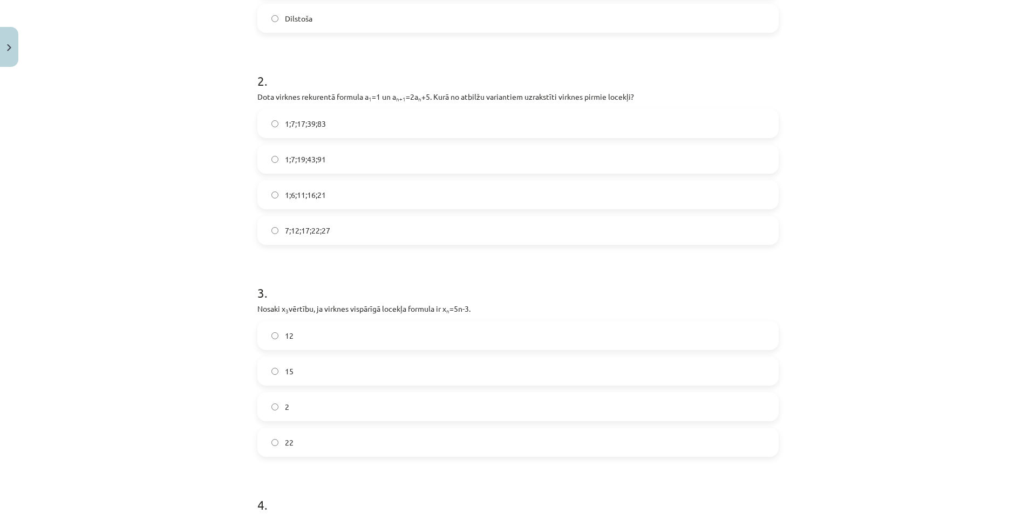
scroll to position [459, 0]
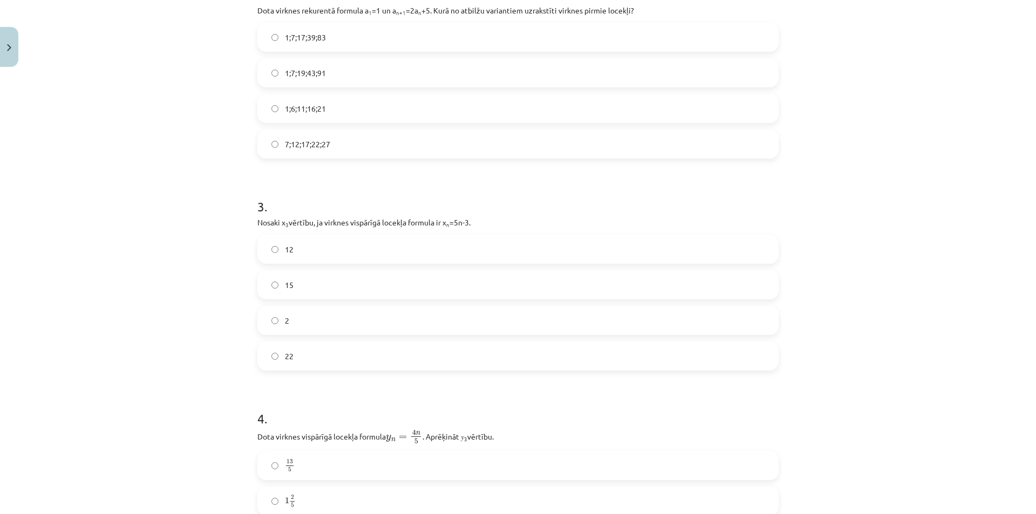
drag, startPoint x: 274, startPoint y: 254, endPoint x: 238, endPoint y: 263, distance: 36.4
click at [274, 253] on label "12" at bounding box center [517, 249] width 519 height 27
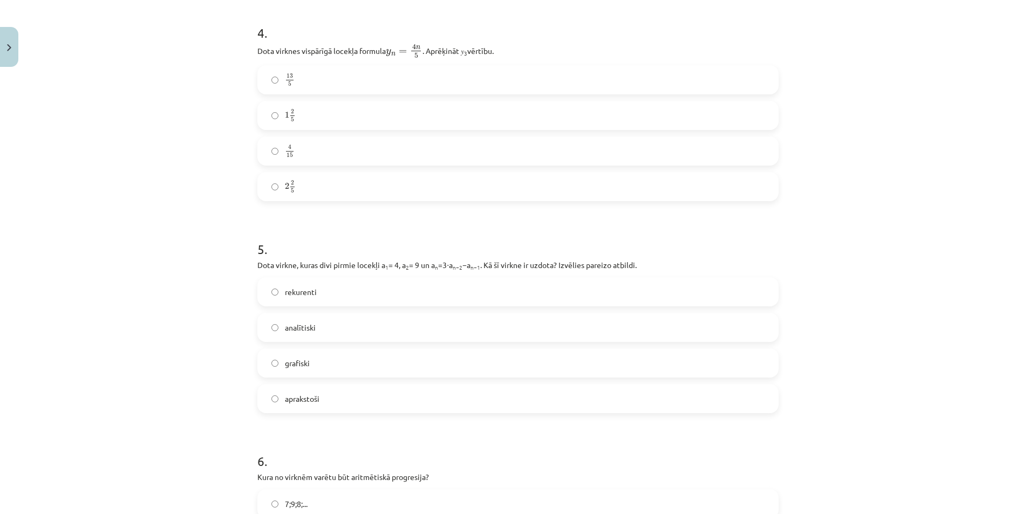
scroll to position [865, 0]
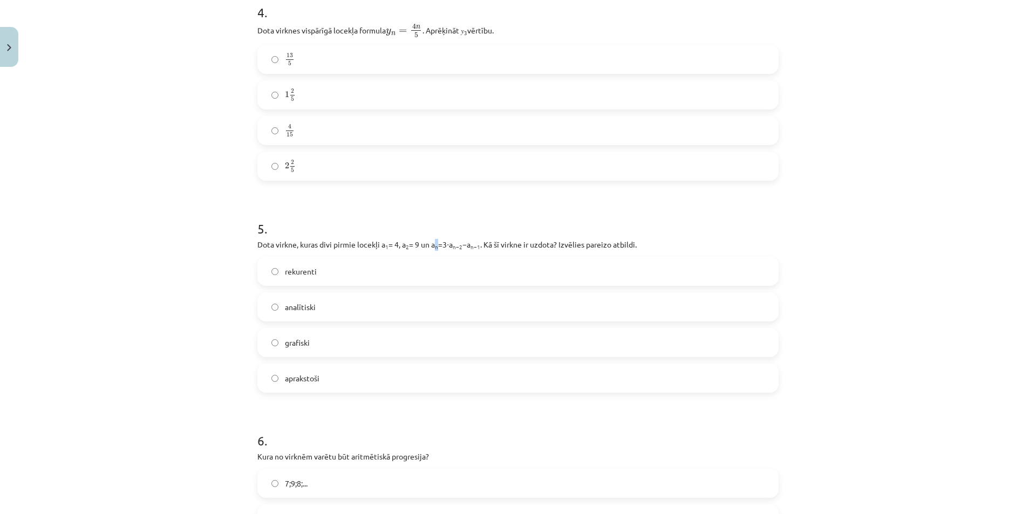
click at [438, 244] on p "Dota virkne, kuras divi pirmie locekļi a 1 = 4, a 2 = 9 un a n =3⋅a n−2 −a n−1 …" at bounding box center [517, 244] width 521 height 11
click at [452, 241] on p "Dota virkne, kuras divi pirmie locekļi a 1 = 4, a 2 = 9 un a n =3⋅a n−2 −a n−1 …" at bounding box center [517, 244] width 521 height 11
click at [285, 274] on span "rekurenti" at bounding box center [301, 271] width 32 height 11
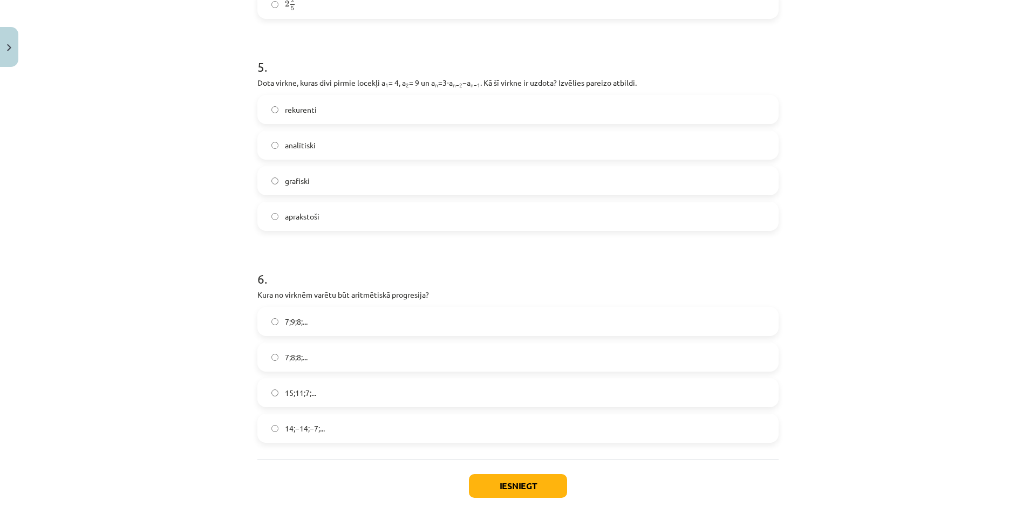
click at [303, 388] on span "15;11;7;..." at bounding box center [300, 392] width 31 height 11
click at [496, 486] on button "Iesniegt" at bounding box center [518, 486] width 98 height 24
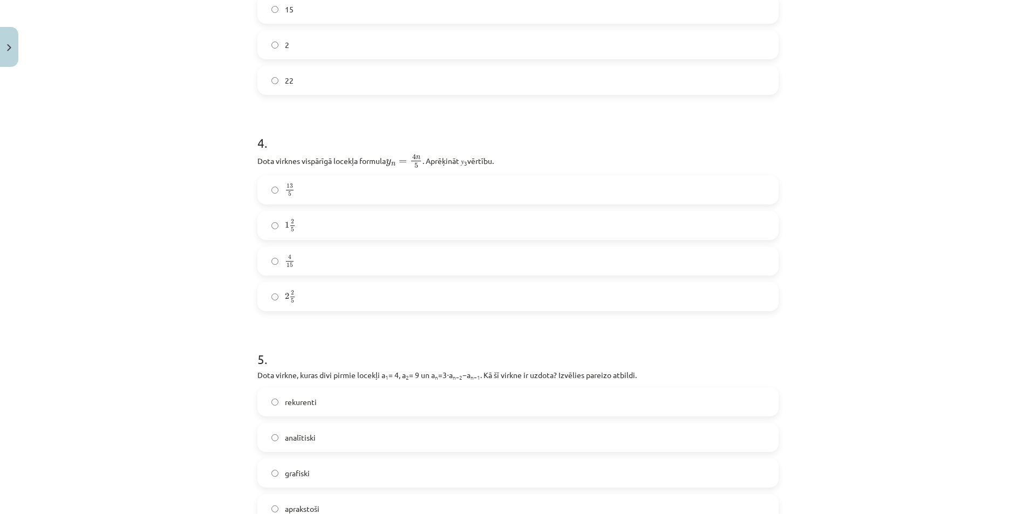
scroll to position [757, 0]
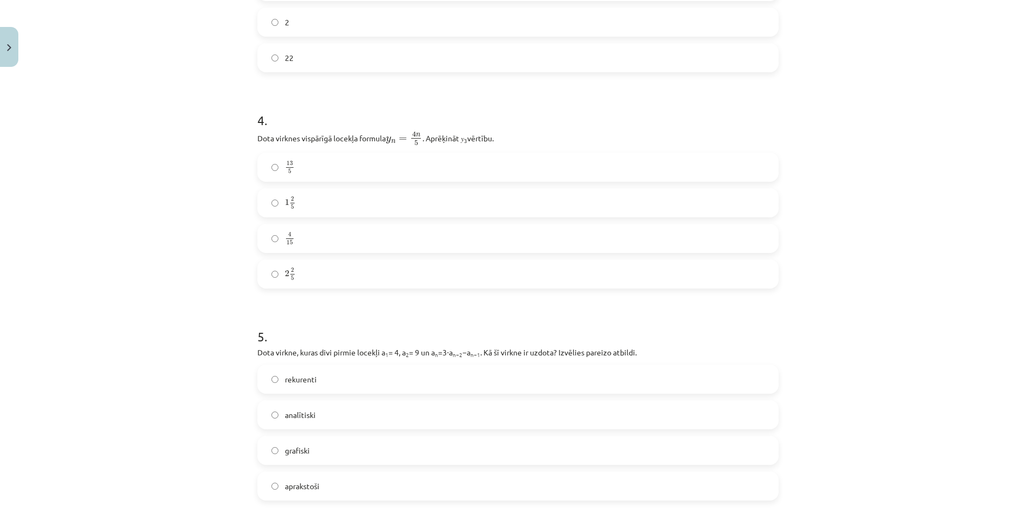
click at [271, 242] on label "4 15 4 15" at bounding box center [517, 238] width 519 height 27
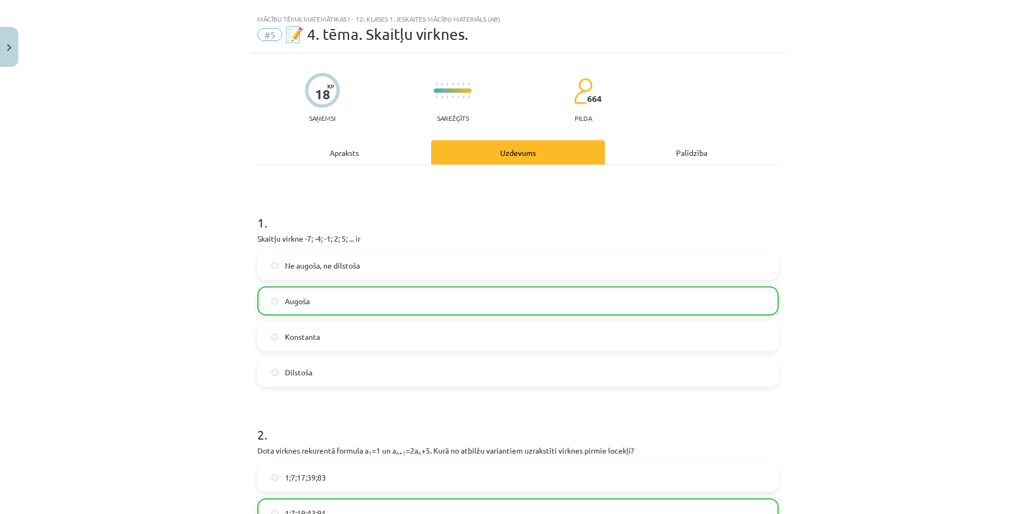
scroll to position [0, 0]
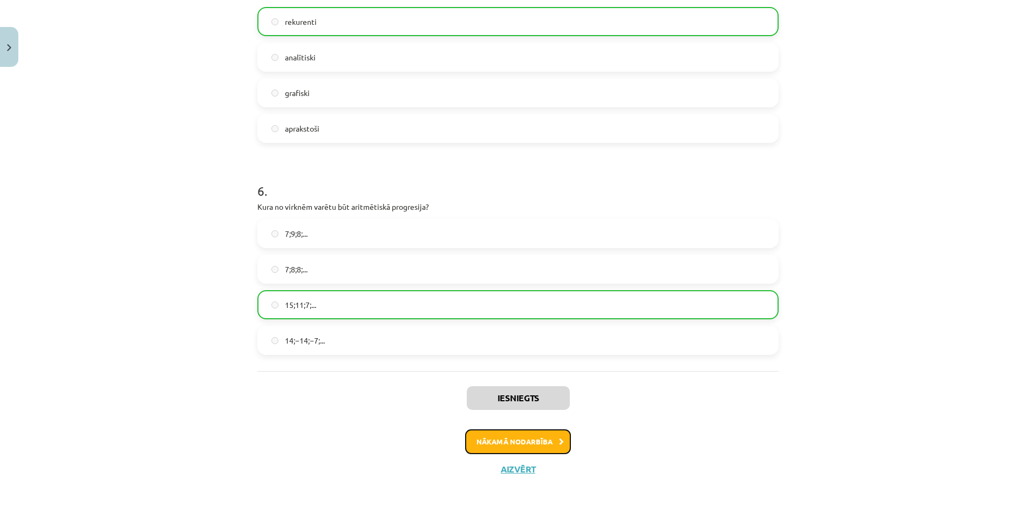
click at [532, 440] on button "Nākamā nodarbība" at bounding box center [518, 441] width 106 height 25
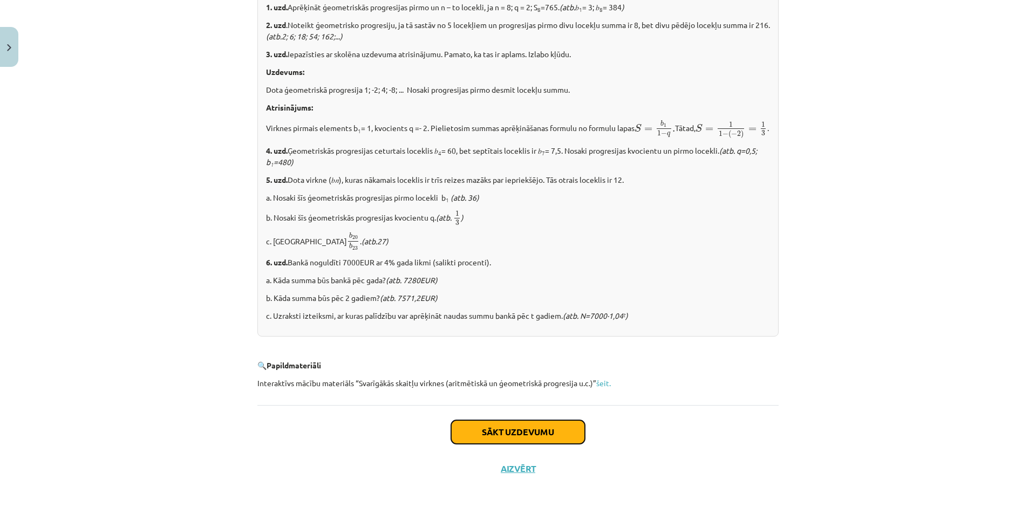
click at [496, 426] on button "Sākt uzdevumu" at bounding box center [518, 432] width 134 height 24
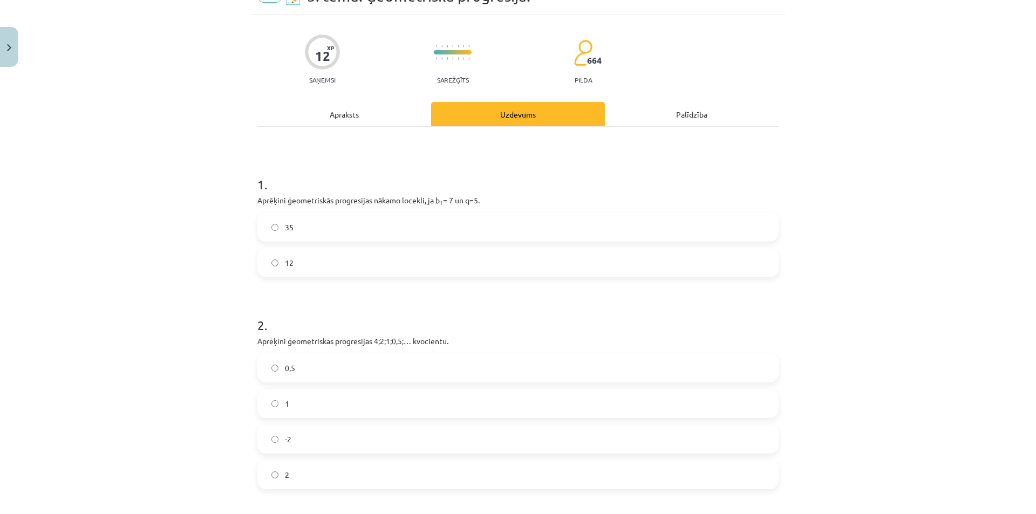
scroll to position [27, 0]
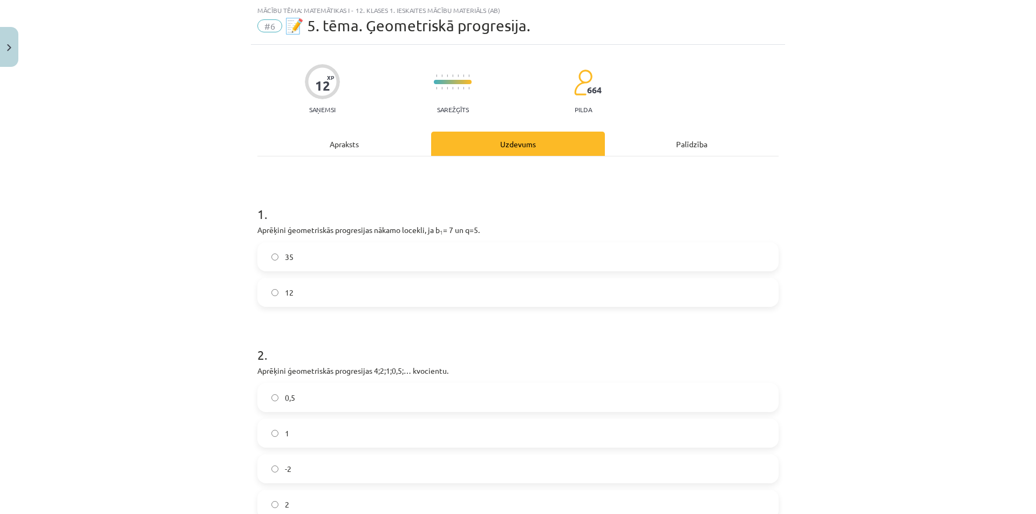
click at [276, 257] on label "35" at bounding box center [517, 256] width 519 height 27
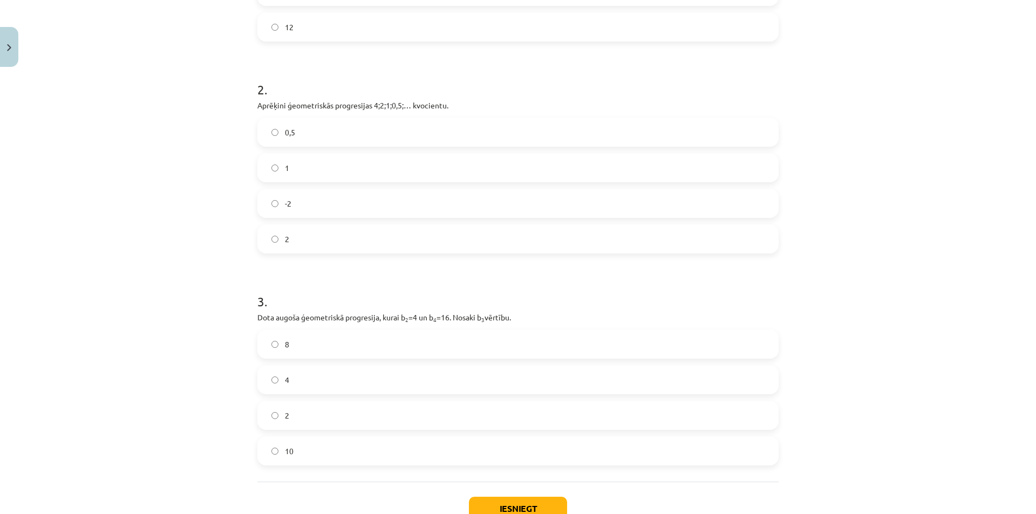
scroll to position [351, 0]
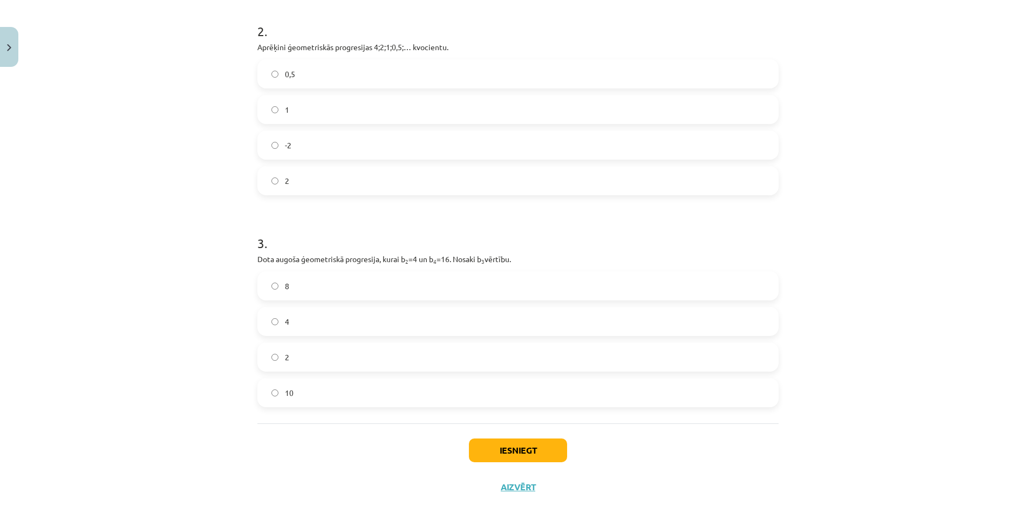
click at [278, 277] on label "8" at bounding box center [517, 285] width 519 height 27
click at [534, 446] on button "Iesniegt" at bounding box center [518, 451] width 98 height 24
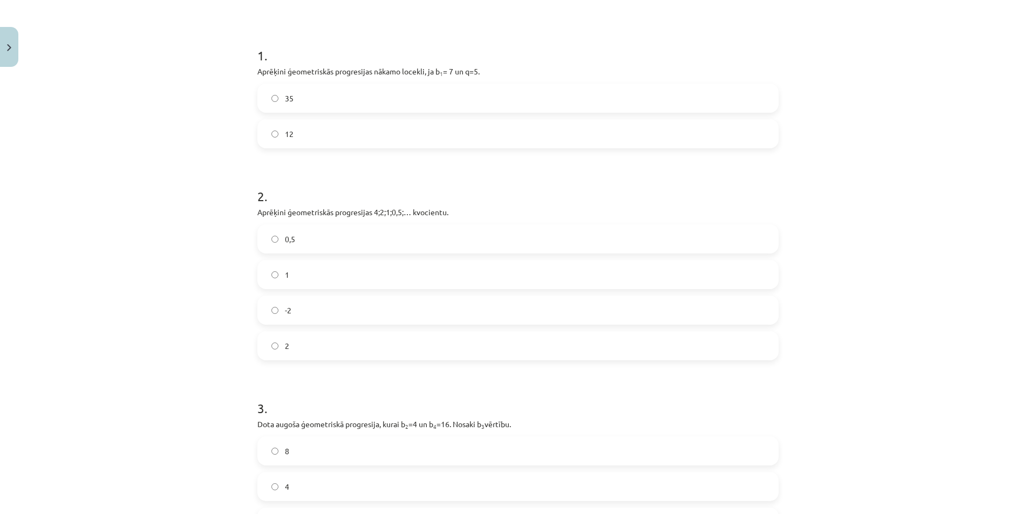
scroll to position [216, 0]
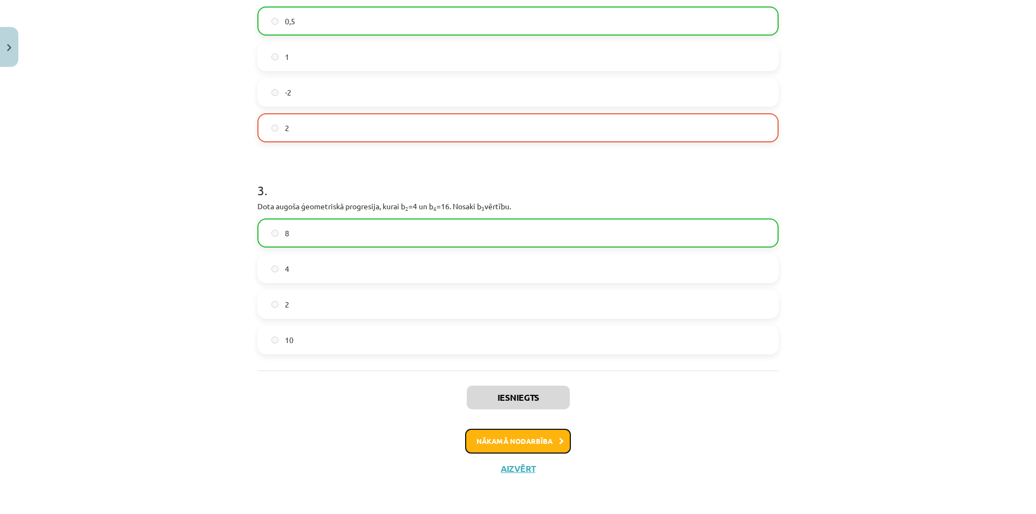
click at [506, 440] on button "Nākamā nodarbība" at bounding box center [518, 441] width 106 height 25
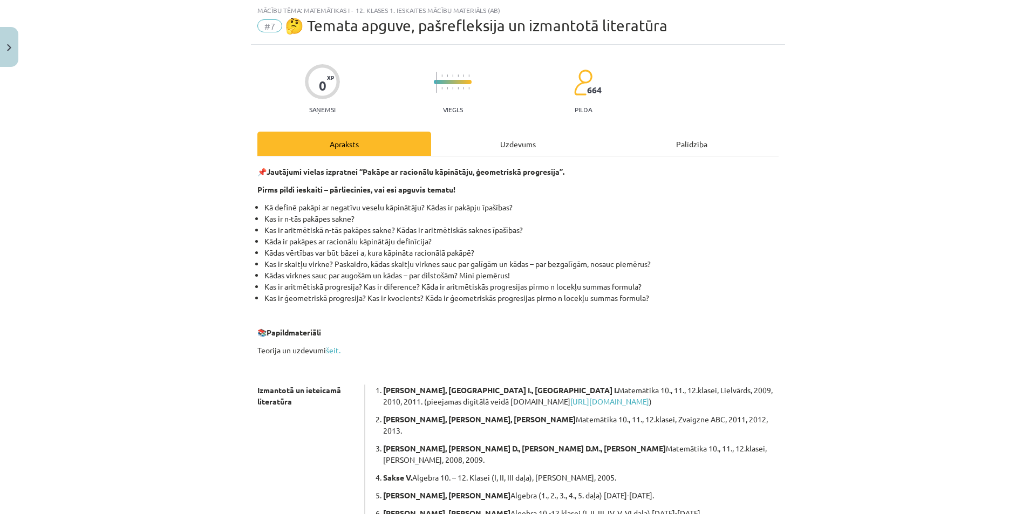
scroll to position [168, 0]
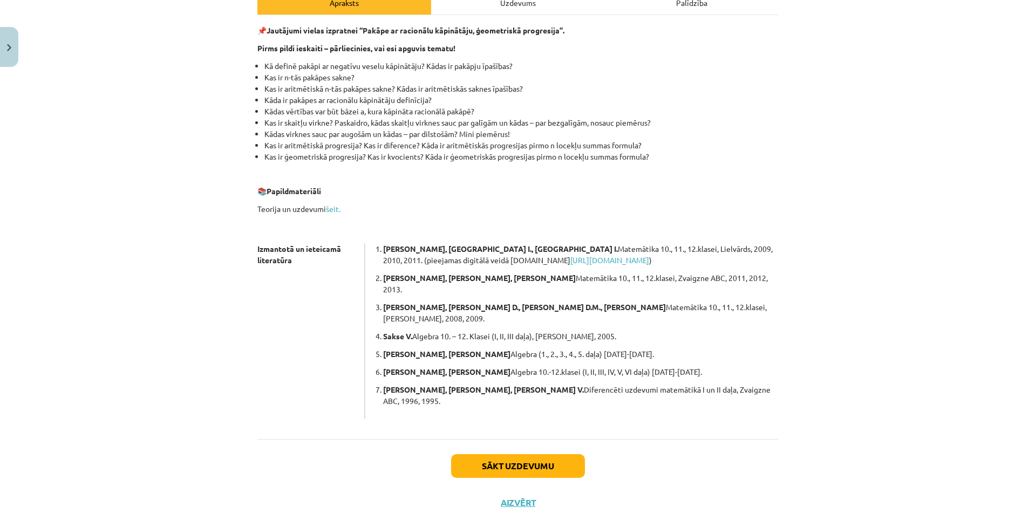
click at [508, 439] on div "Sākt uzdevumu Aizvērt" at bounding box center [517, 477] width 521 height 76
click at [506, 454] on button "Sākt uzdevumu" at bounding box center [518, 466] width 134 height 24
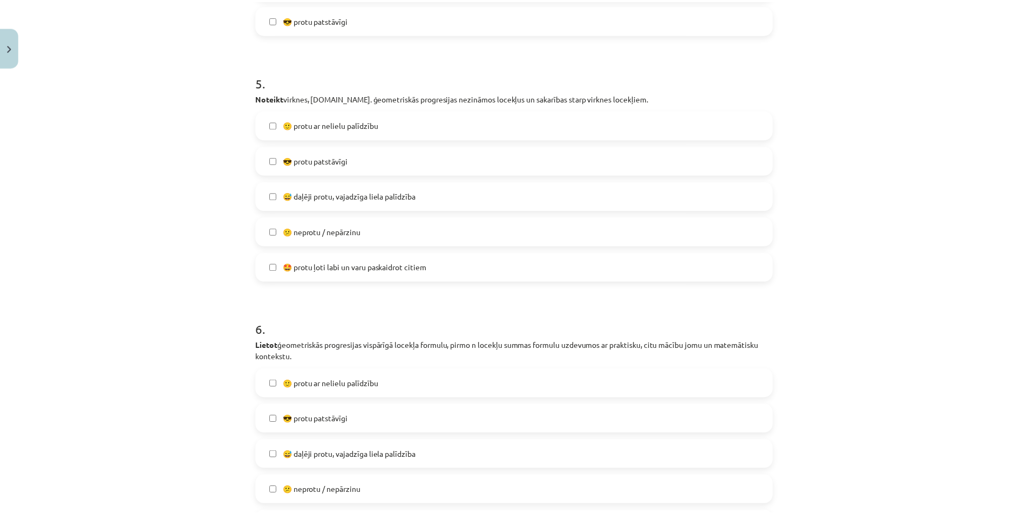
scroll to position [1315, 0]
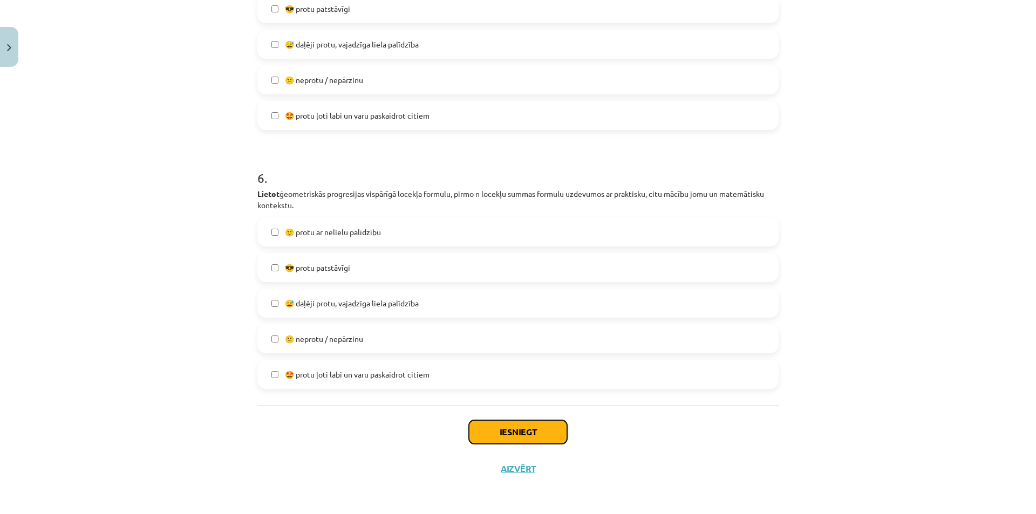
click at [491, 430] on button "Iesniegt" at bounding box center [518, 432] width 98 height 24
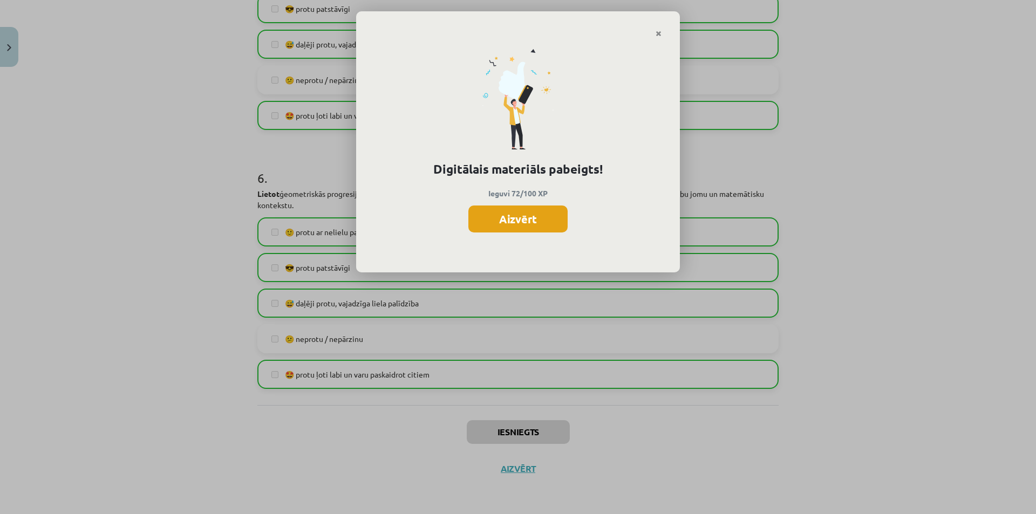
click at [526, 214] on button "Aizvērt" at bounding box center [517, 219] width 99 height 27
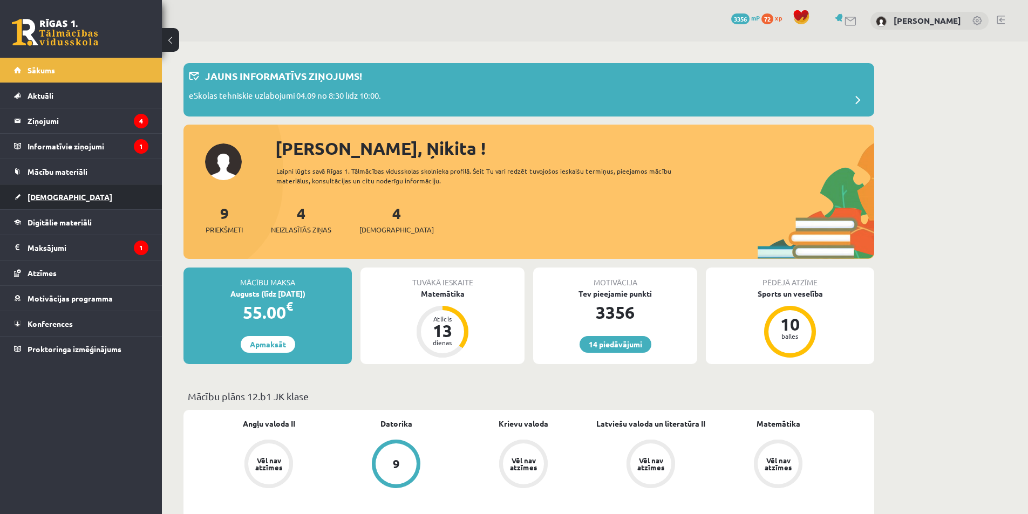
click at [63, 197] on link "[DEMOGRAPHIC_DATA]" at bounding box center [81, 196] width 134 height 25
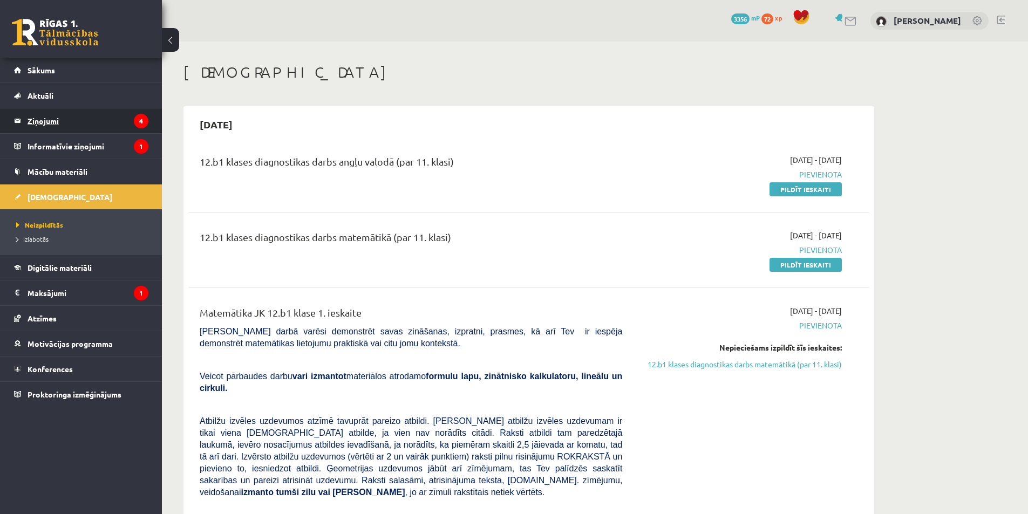
click at [97, 120] on legend "Ziņojumi 4" at bounding box center [88, 120] width 121 height 25
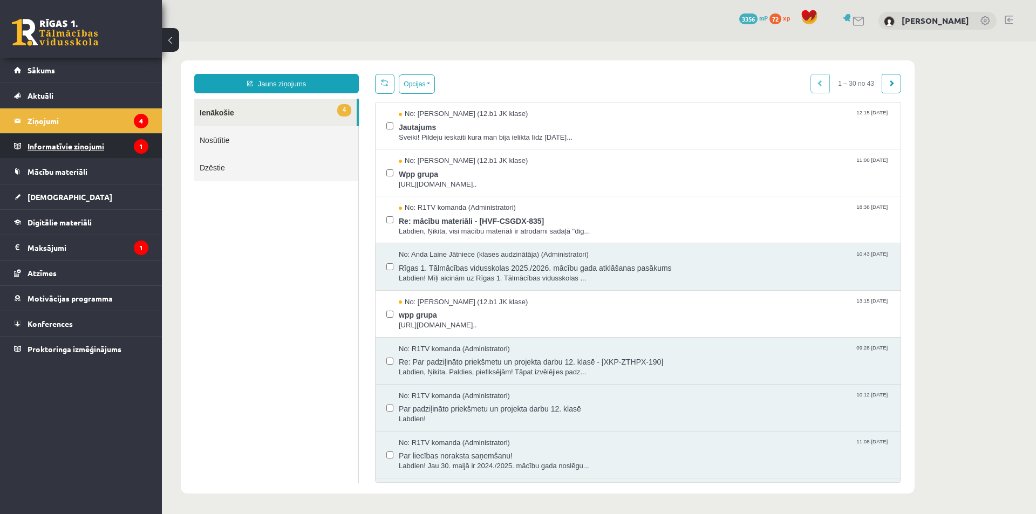
click at [71, 148] on legend "Informatīvie ziņojumi 1" at bounding box center [88, 146] width 121 height 25
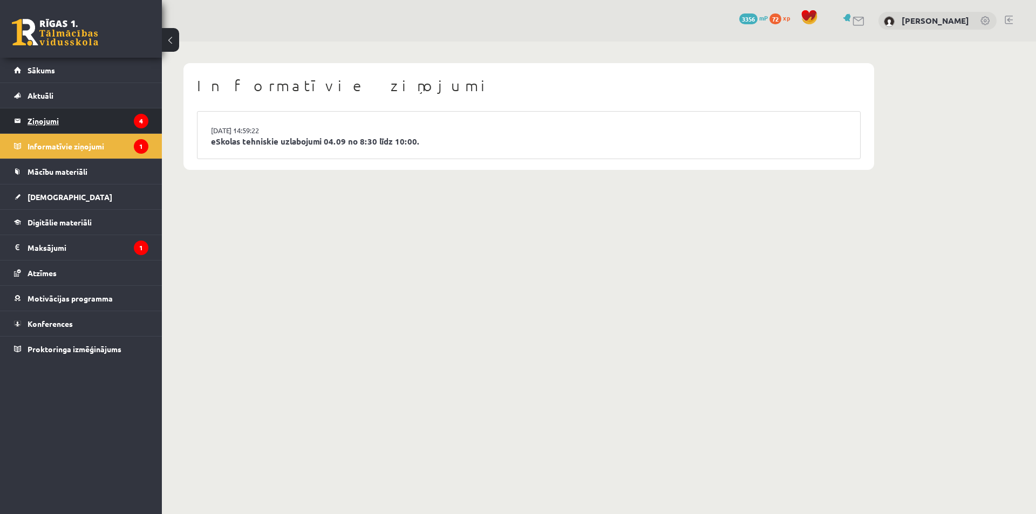
click at [85, 125] on legend "Ziņojumi 4" at bounding box center [88, 120] width 121 height 25
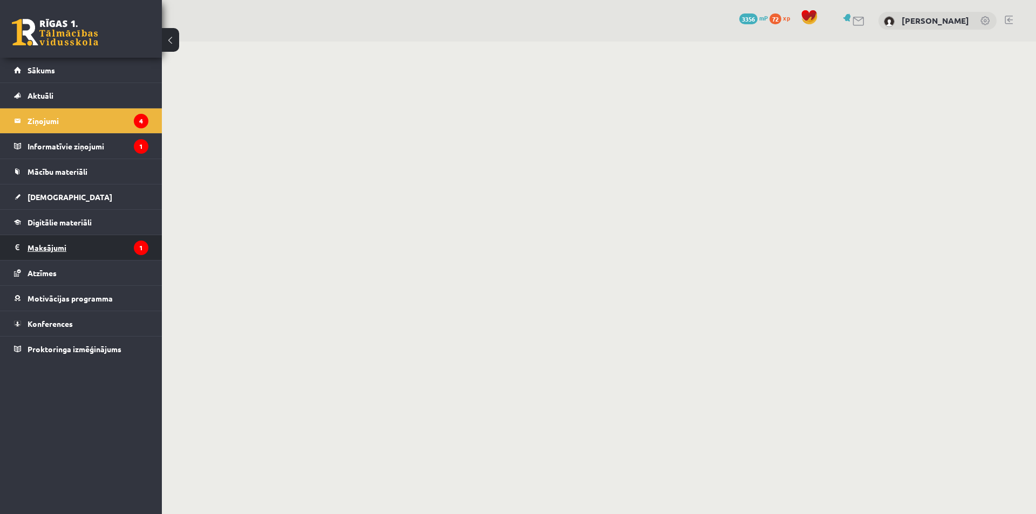
click at [104, 245] on legend "Maksājumi 1" at bounding box center [88, 247] width 121 height 25
